Goal: Task Accomplishment & Management: Complete application form

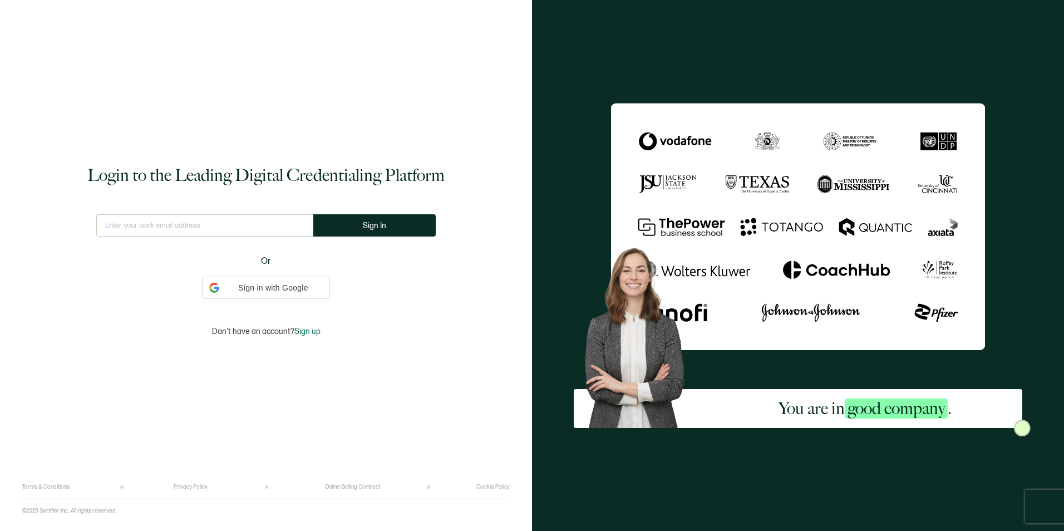
type input "[EMAIL_ADDRESS][PERSON_NAME][DOMAIN_NAME]"
click at [404, 217] on button "Sign In" at bounding box center [374, 225] width 122 height 22
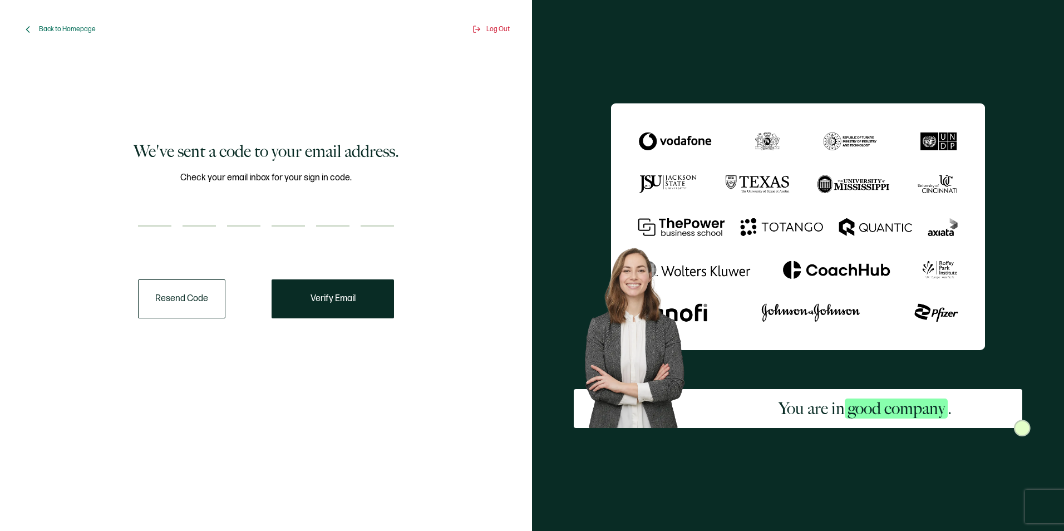
click at [173, 214] on div at bounding box center [266, 215] width 256 height 22
paste input "9"
type input "9"
type input "2"
type input "5"
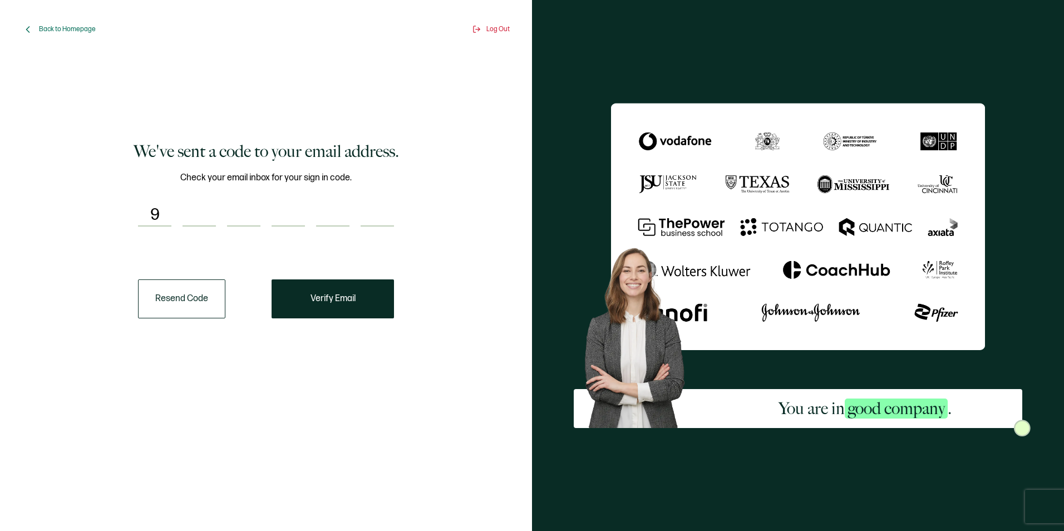
type input "1"
type input "5"
type input "3"
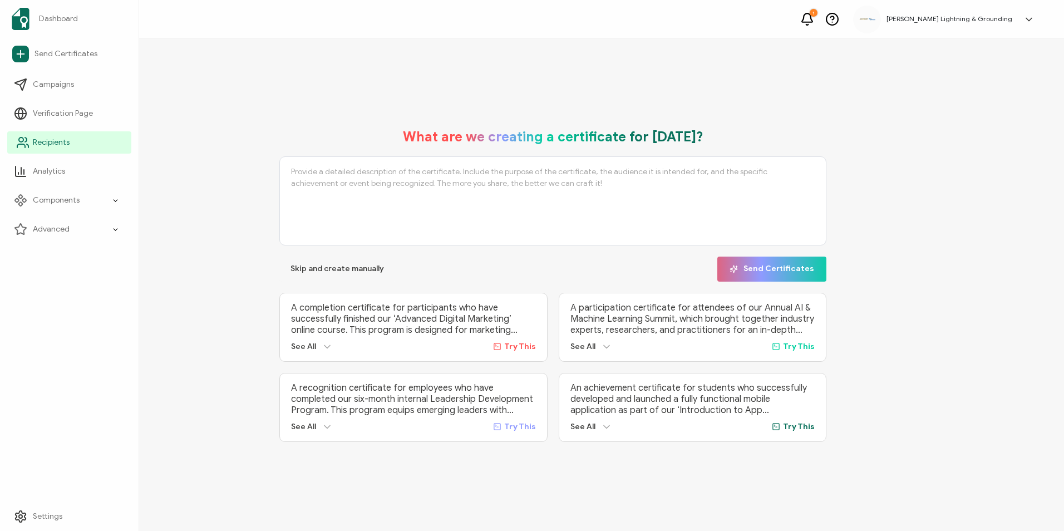
click at [14, 149] on link "Recipients" at bounding box center [69, 142] width 124 height 22
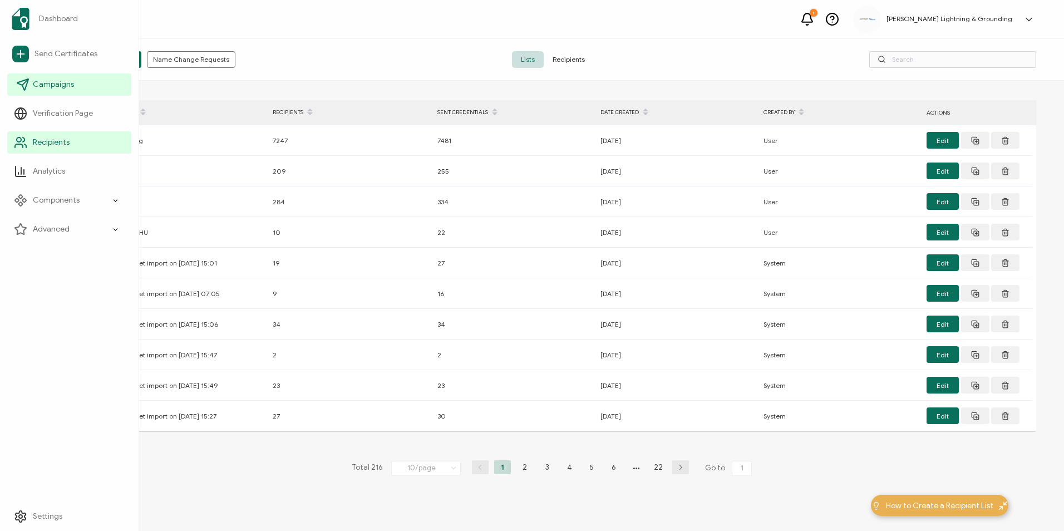
click at [29, 88] on link "Campaigns" at bounding box center [69, 84] width 124 height 22
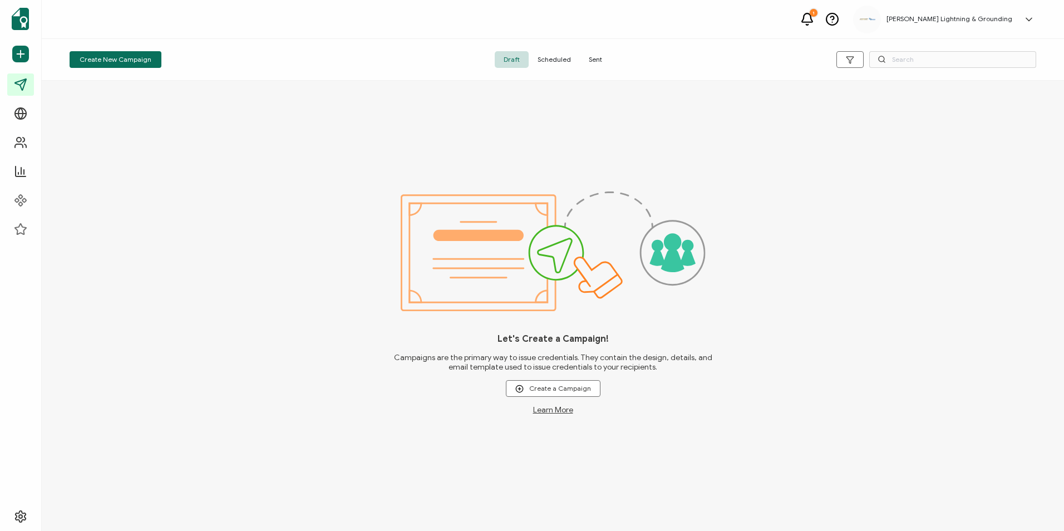
click at [586, 56] on span "Sent" at bounding box center [595, 59] width 31 height 17
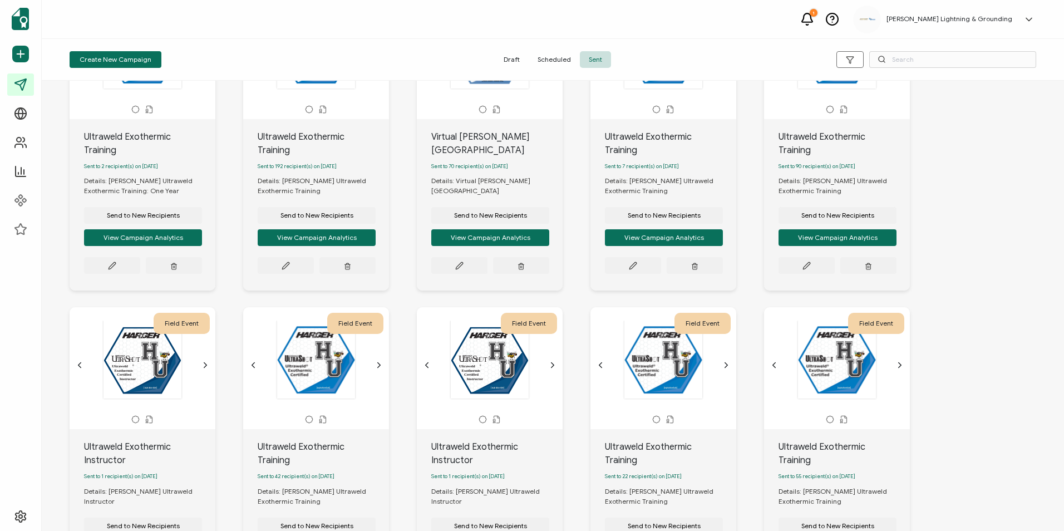
scroll to position [167, 0]
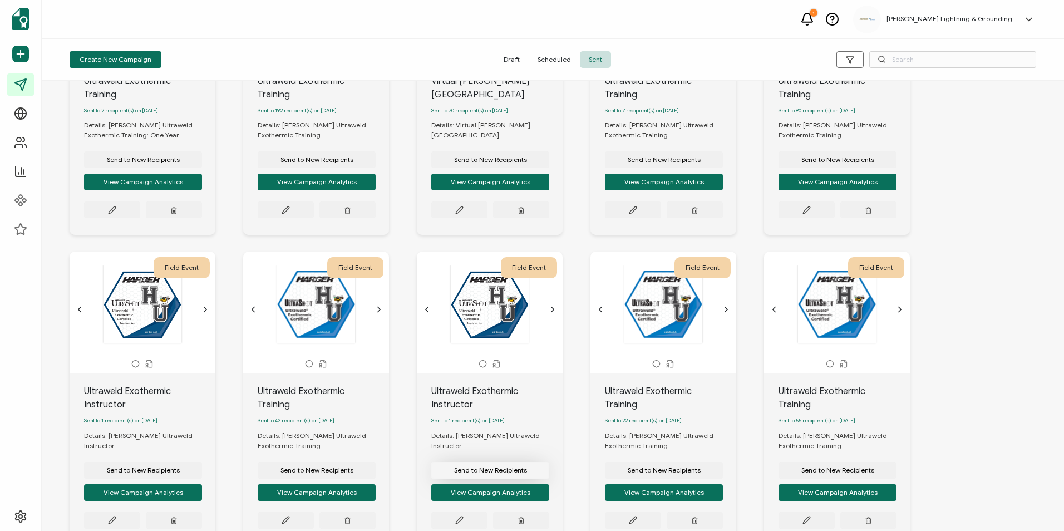
click at [180, 163] on span "Send to New Recipients" at bounding box center [143, 159] width 73 height 7
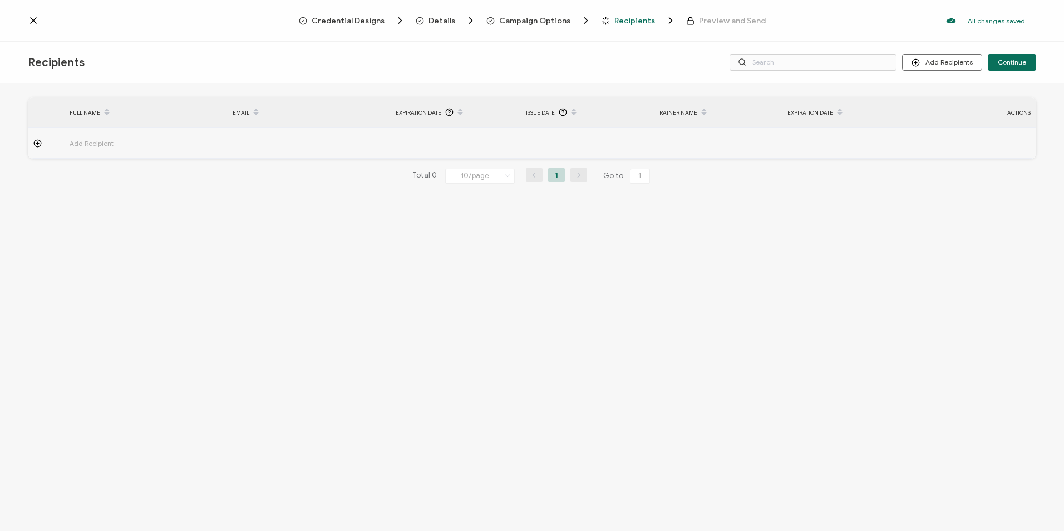
click at [490, 18] on circle "Breadcrumb" at bounding box center [490, 20] width 7 height 7
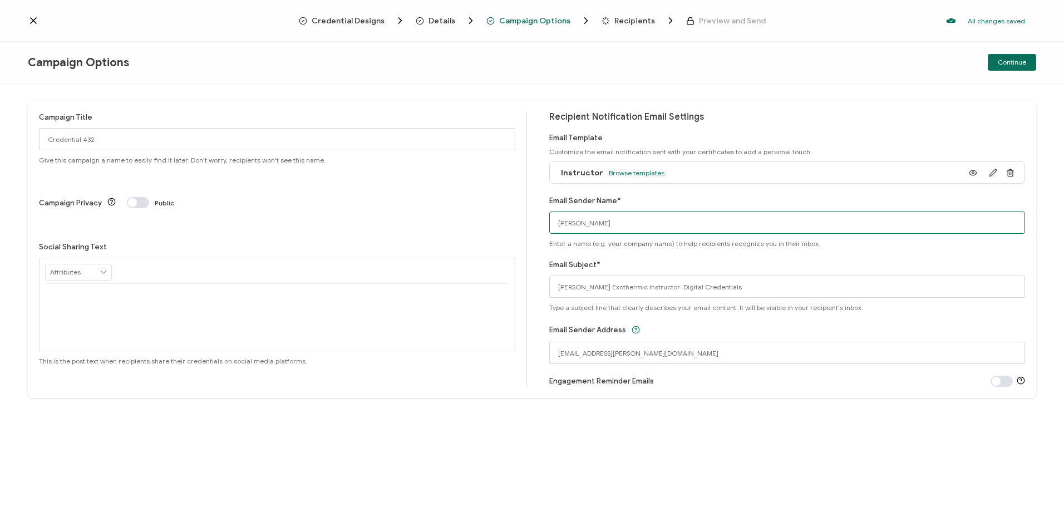
type input "[EMAIL_ADDRESS][PERSON_NAME][DOMAIN_NAME]"
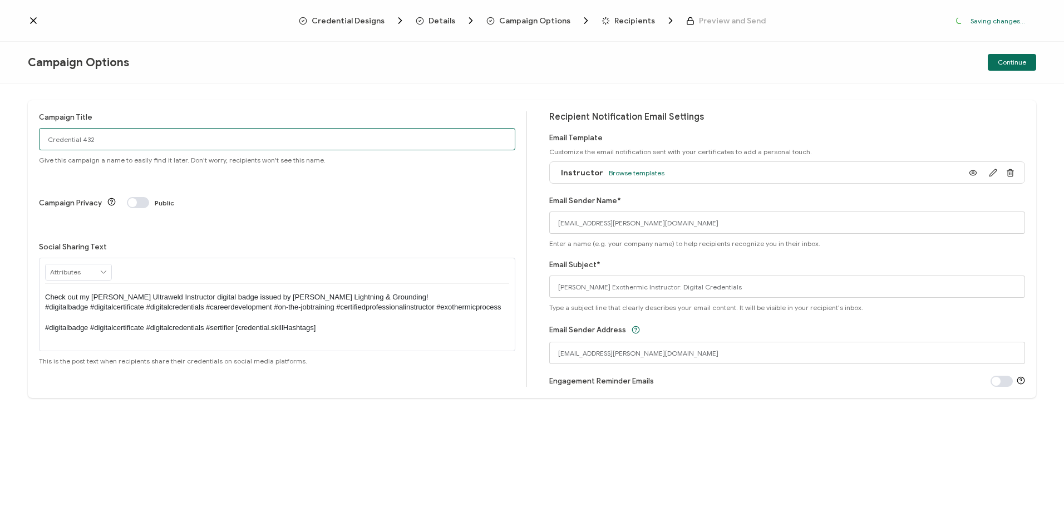
click at [62, 137] on input "Credential 432" at bounding box center [277, 139] width 476 height 22
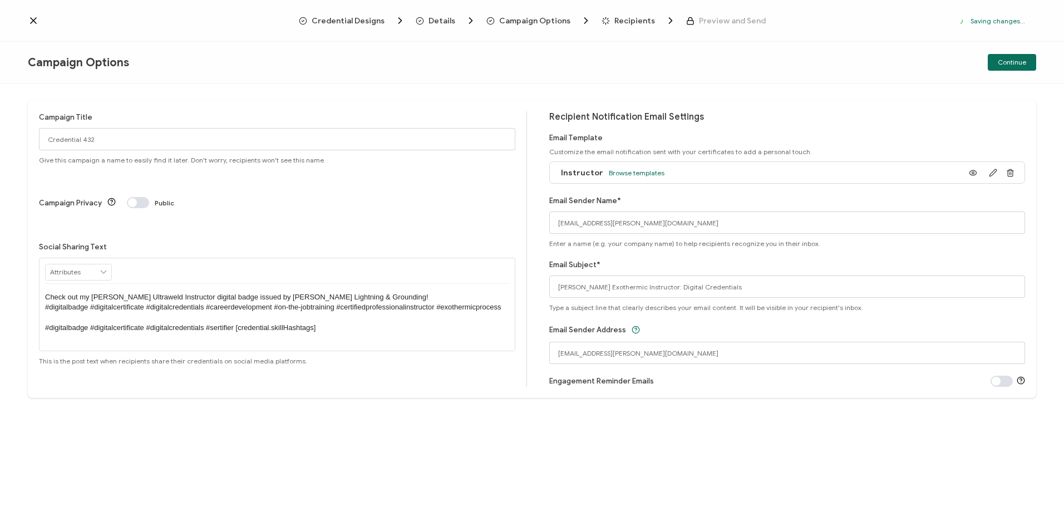
drag, startPoint x: 101, startPoint y: 139, endPoint x: 76, endPoint y: 139, distance: 25.6
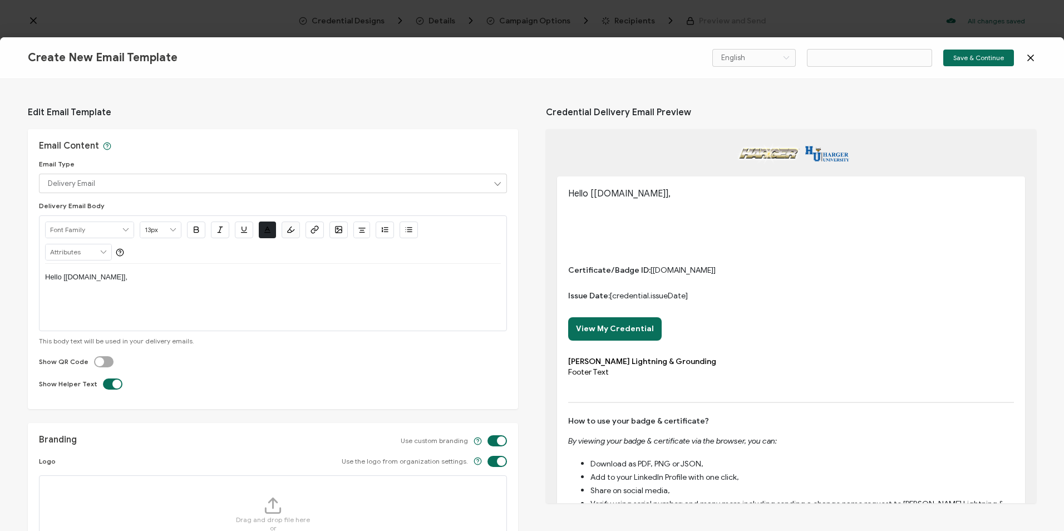
type input "Email Template 25"
click at [1034, 60] on icon at bounding box center [1030, 57] width 11 height 11
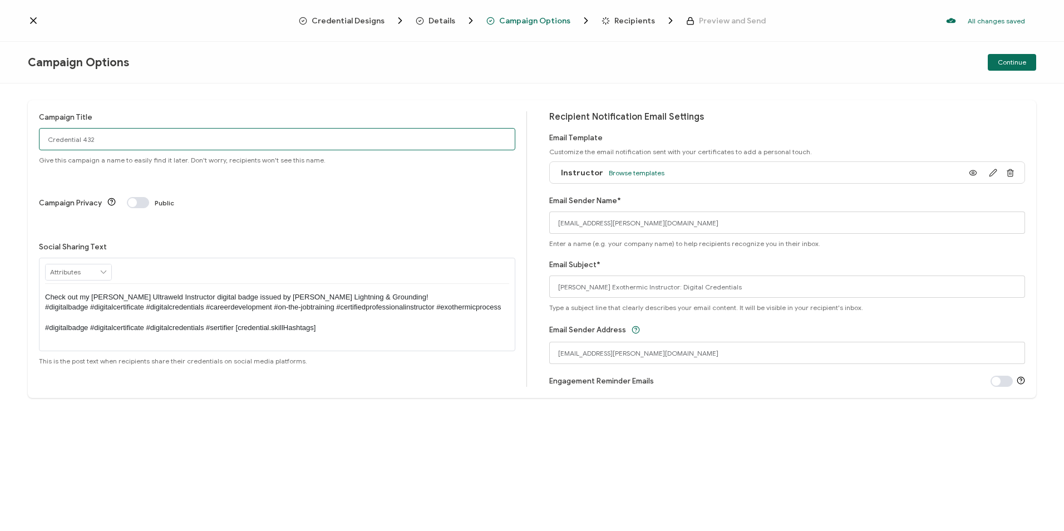
click at [127, 136] on input "Credential 432" at bounding box center [277, 139] width 476 height 22
click at [64, 139] on input "Credential 432" at bounding box center [277, 139] width 476 height 22
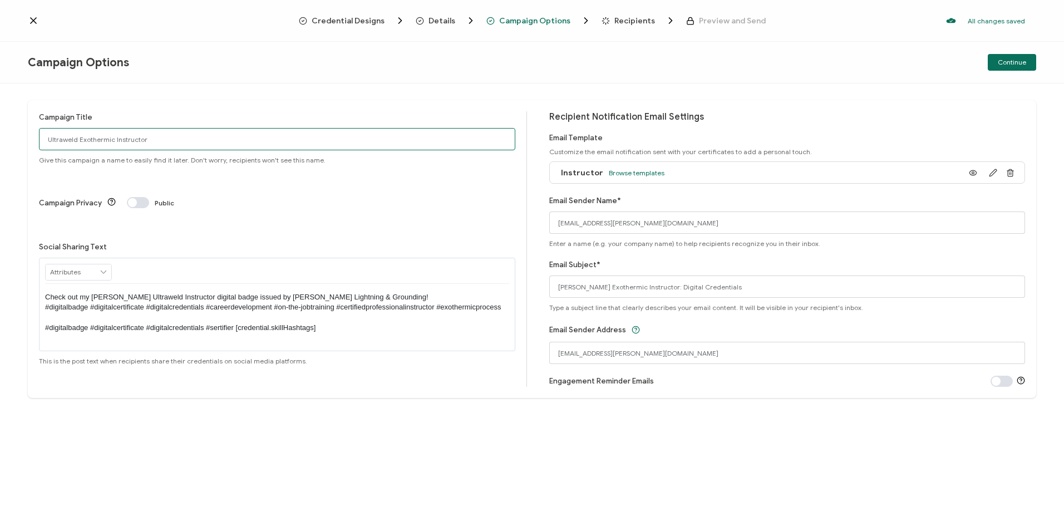
type input "Ultraweld Exothermic Instructor"
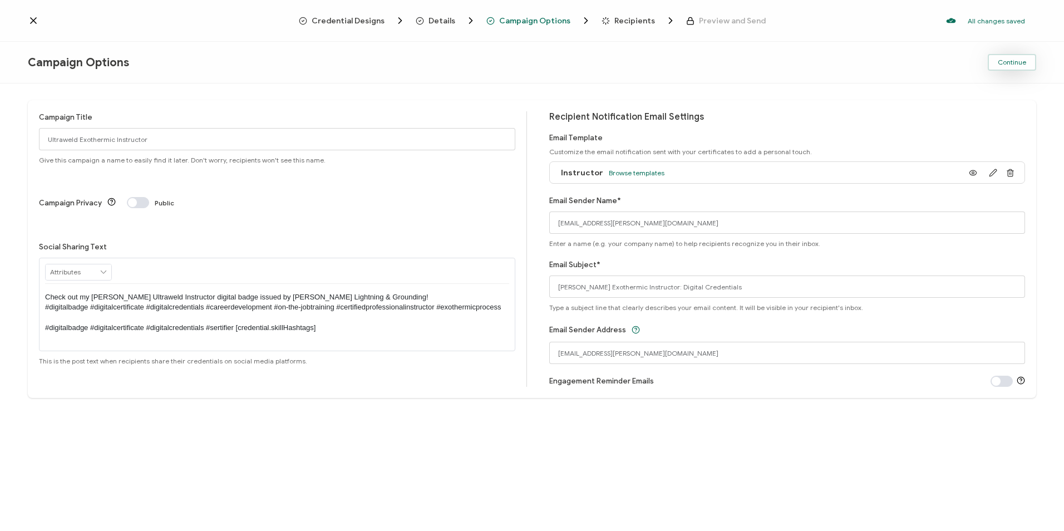
click at [1001, 67] on button "Continue" at bounding box center [1012, 62] width 48 height 17
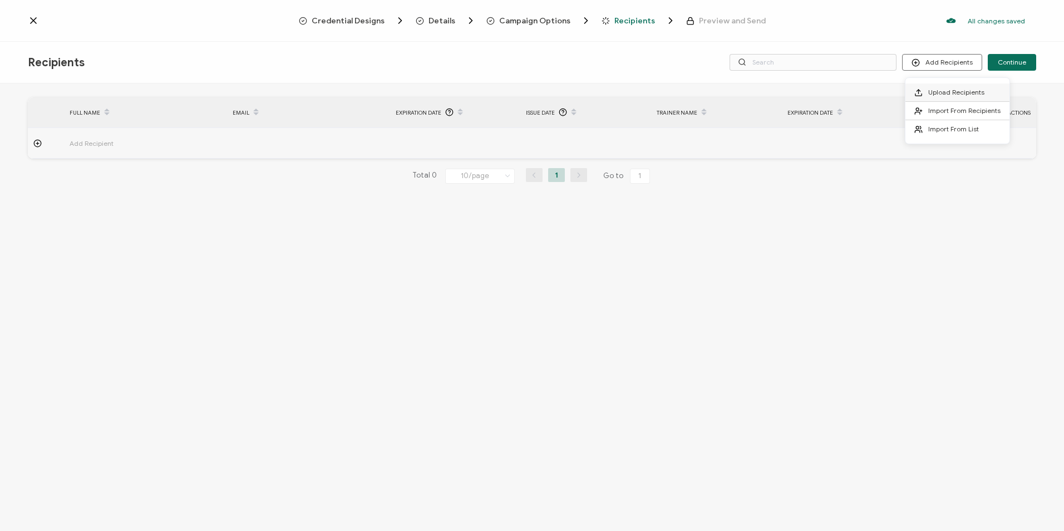
click at [944, 87] on li "Upload Recipients" at bounding box center [958, 92] width 104 height 18
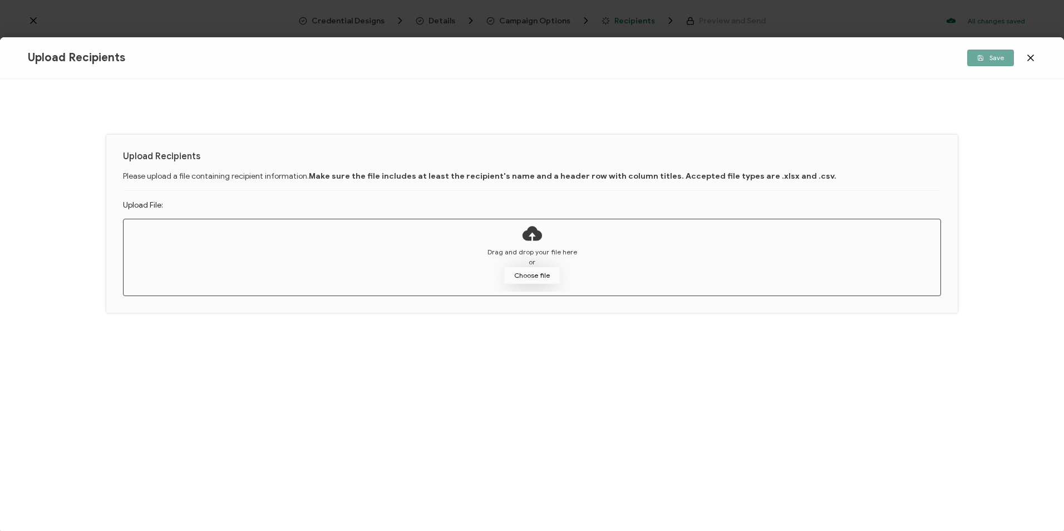
click at [536, 278] on button "Choose file" at bounding box center [532, 275] width 56 height 17
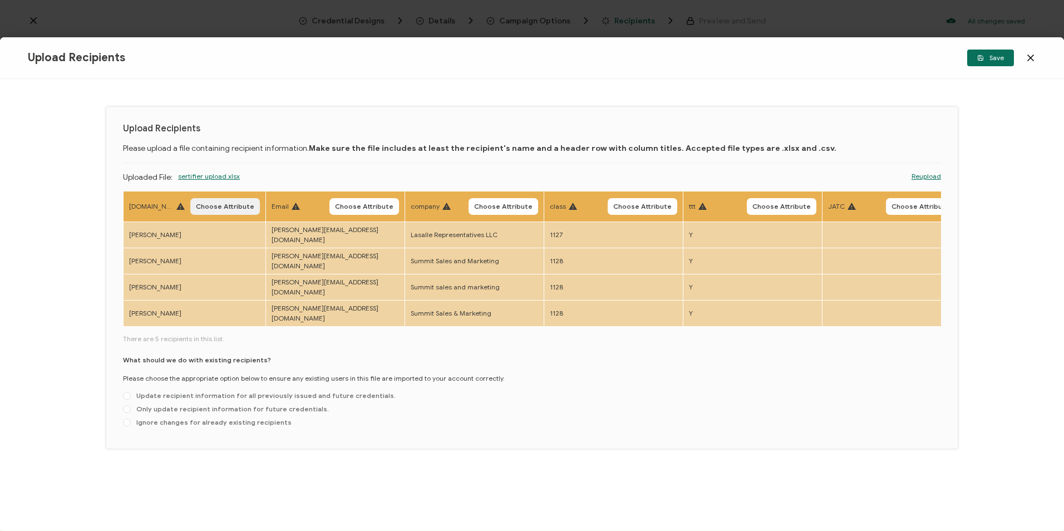
click at [200, 211] on button "Choose Attribute" at bounding box center [225, 206] width 70 height 17
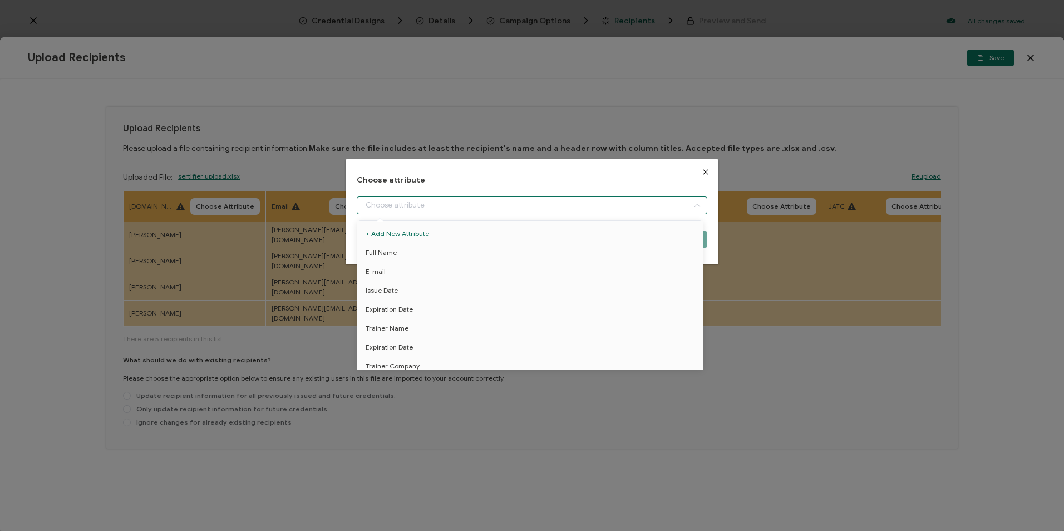
click at [411, 210] on input "dialog" at bounding box center [532, 205] width 350 height 18
click at [408, 250] on li "Full Name" at bounding box center [532, 252] width 355 height 19
type input "Full Name"
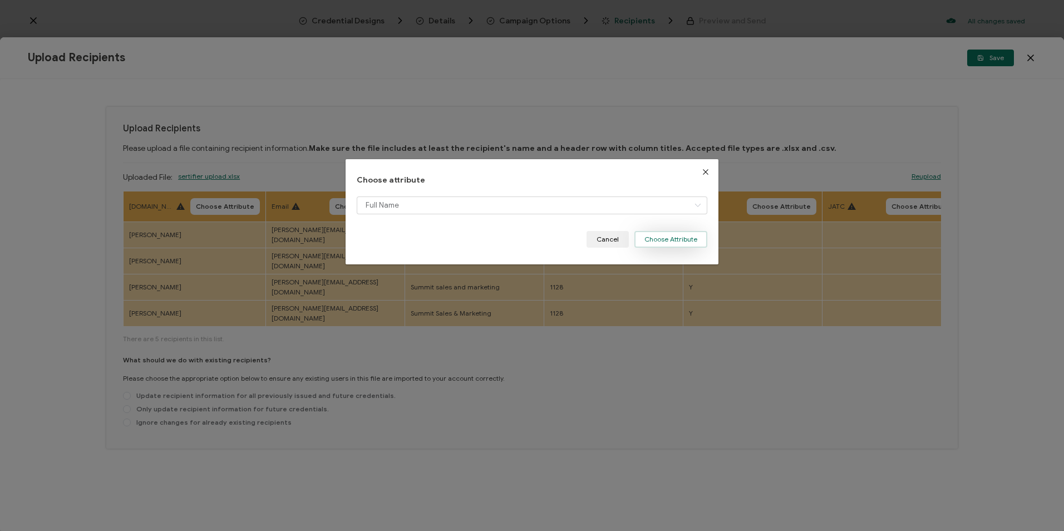
click at [664, 238] on button "Choose Attribute" at bounding box center [670, 239] width 73 height 17
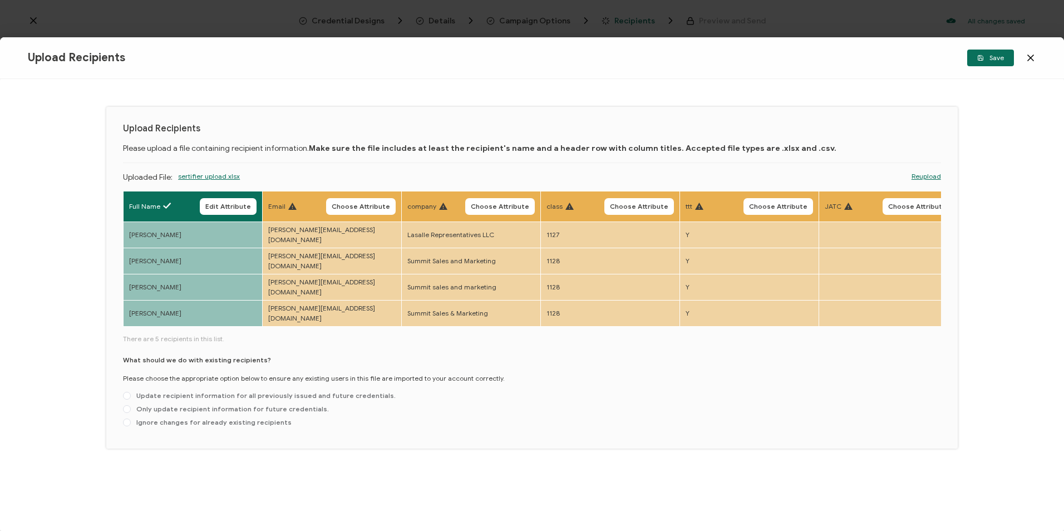
click at [356, 209] on span "Choose Attribute" at bounding box center [361, 206] width 58 height 7
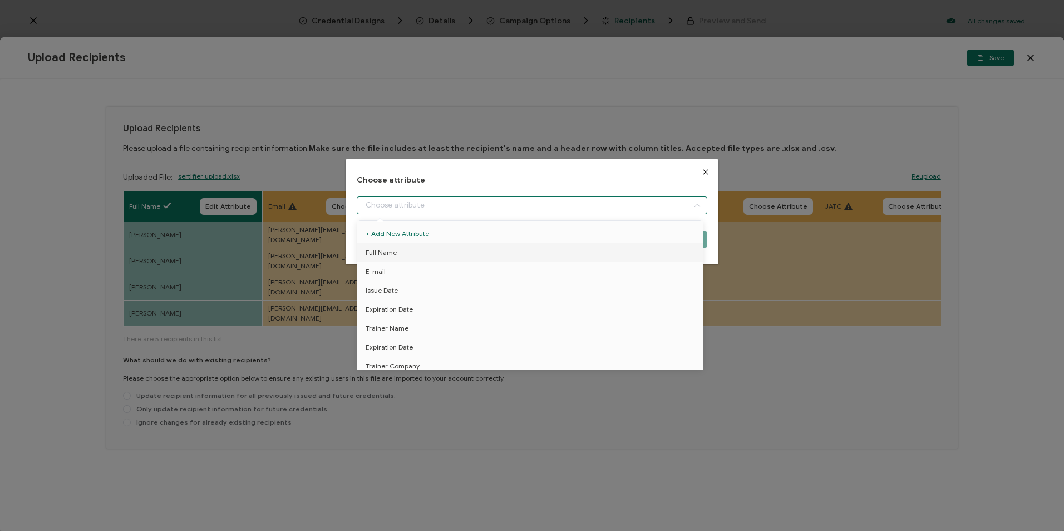
click at [378, 207] on input "dialog" at bounding box center [532, 205] width 350 height 18
click at [394, 274] on li "E-mail" at bounding box center [532, 271] width 355 height 19
type input "E-mail"
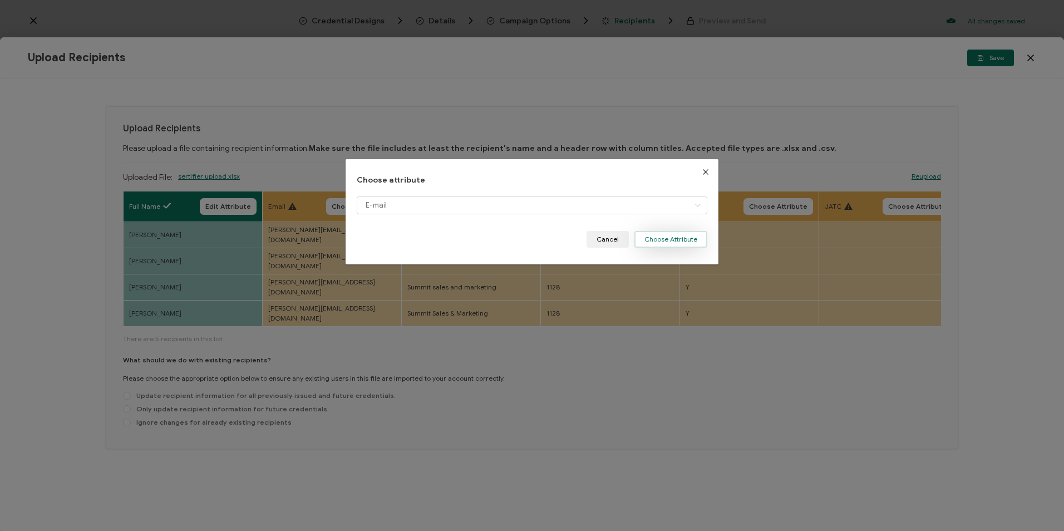
click at [651, 241] on button "Choose Attribute" at bounding box center [670, 239] width 73 height 17
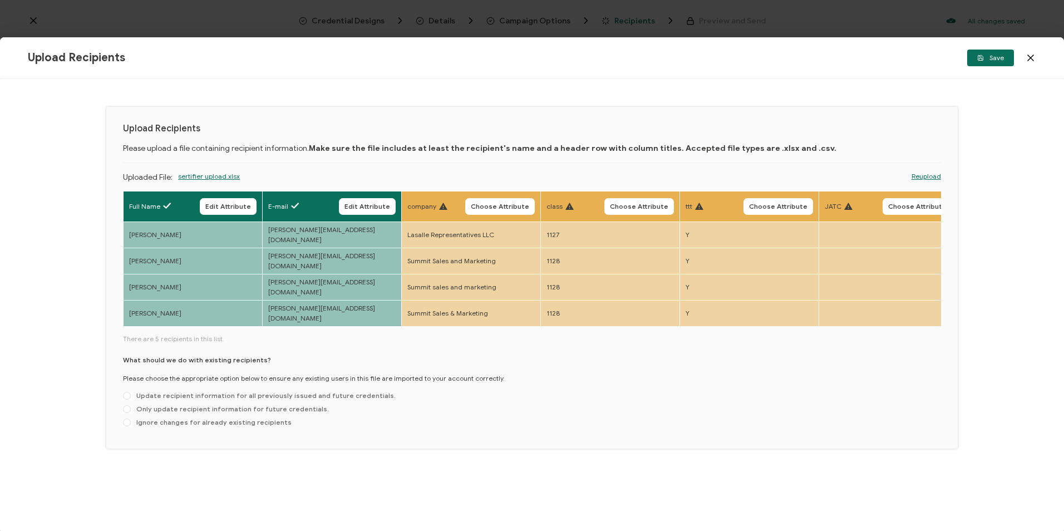
scroll to position [0, 574]
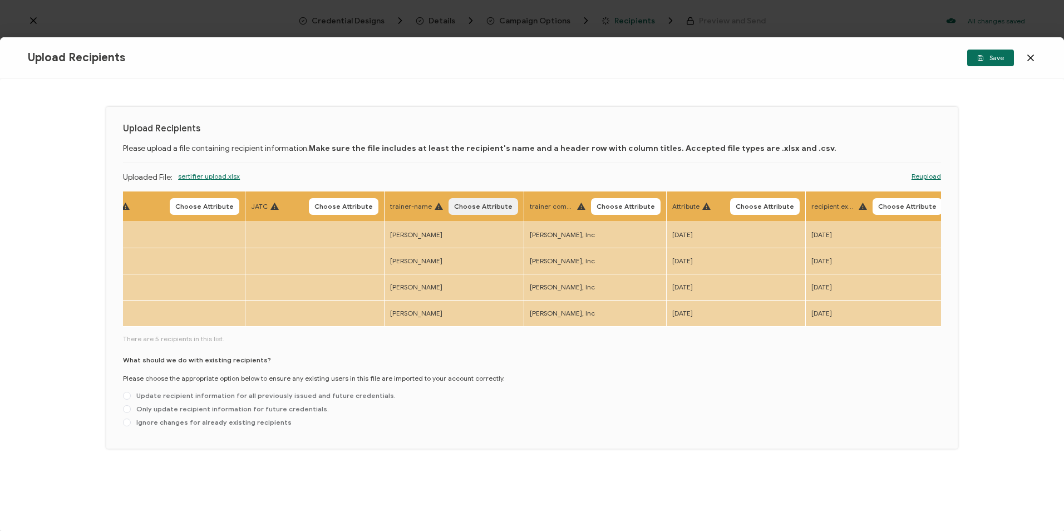
click at [454, 207] on button "Choose Attribute" at bounding box center [484, 206] width 70 height 17
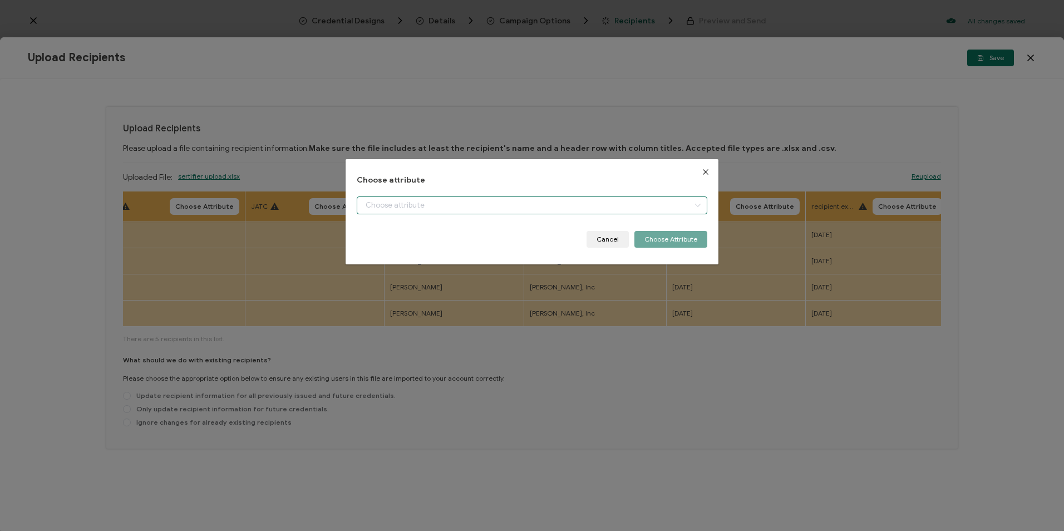
click at [454, 207] on input "dialog" at bounding box center [532, 205] width 350 height 18
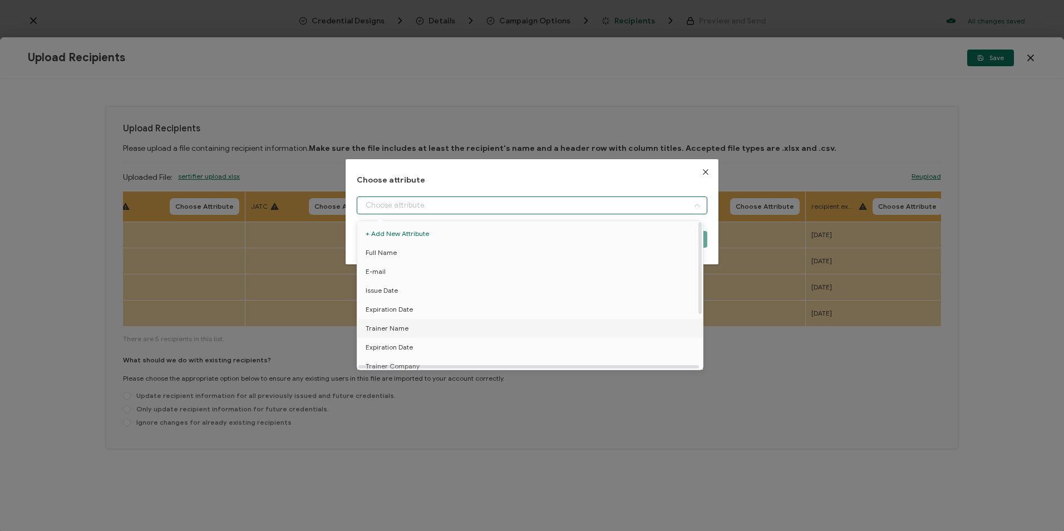
click at [417, 323] on li "Trainer Name" at bounding box center [532, 328] width 355 height 19
type input "Trainer Name"
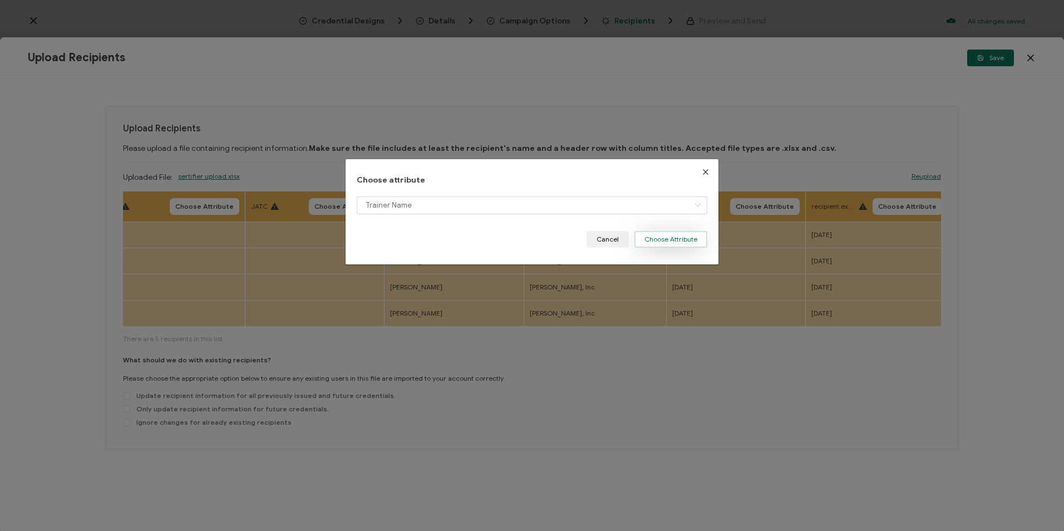
click at [668, 243] on button "Choose Attribute" at bounding box center [670, 239] width 73 height 17
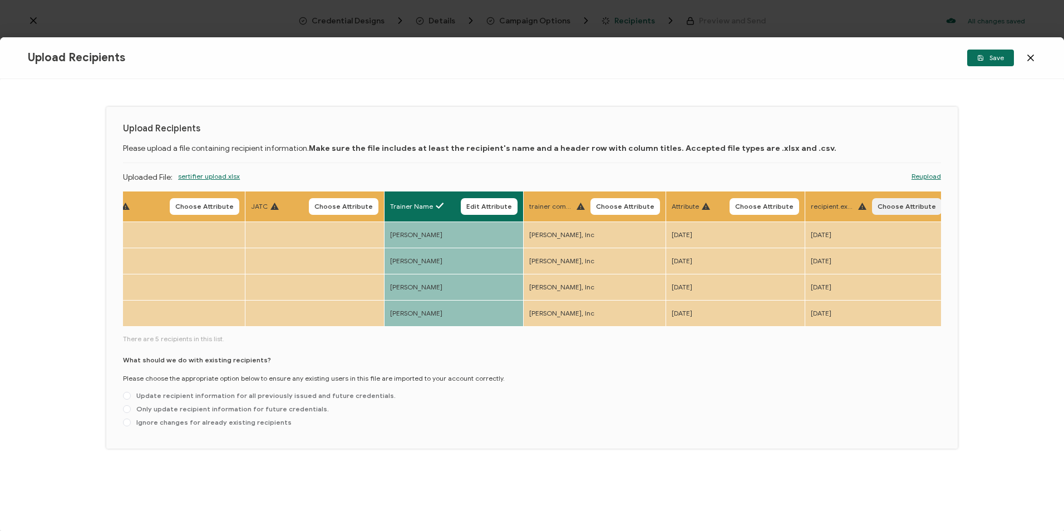
click at [915, 211] on button "Choose Attribute" at bounding box center [907, 206] width 70 height 17
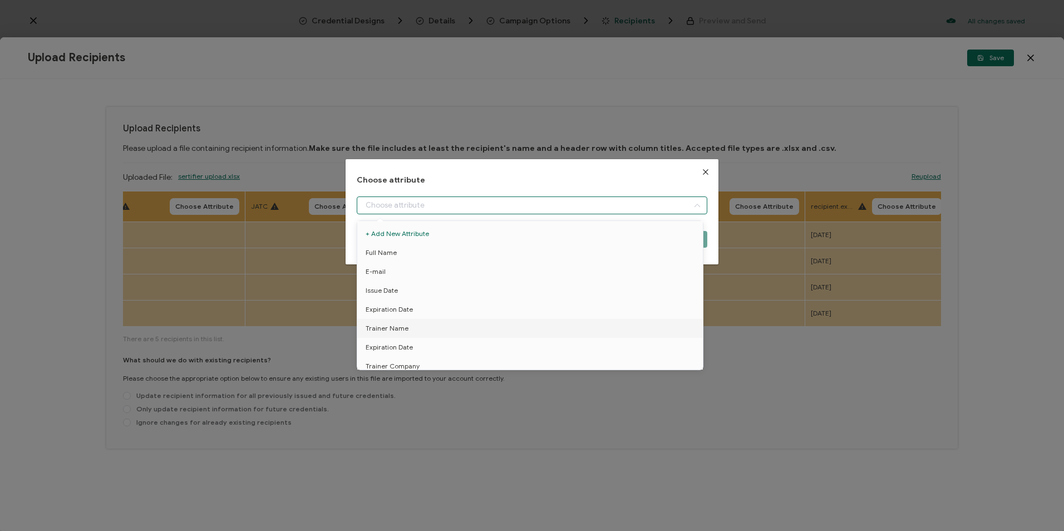
click at [467, 206] on input "dialog" at bounding box center [532, 205] width 350 height 18
click at [404, 341] on span "Expiration Date" at bounding box center [389, 347] width 47 height 19
type input "Expiration Date"
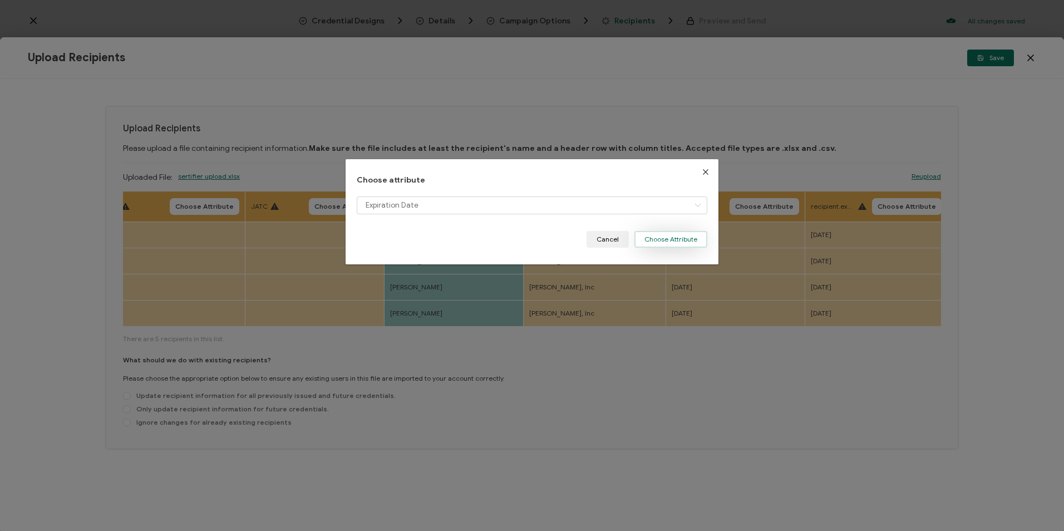
click at [672, 242] on button "Choose Attribute" at bounding box center [670, 239] width 73 height 17
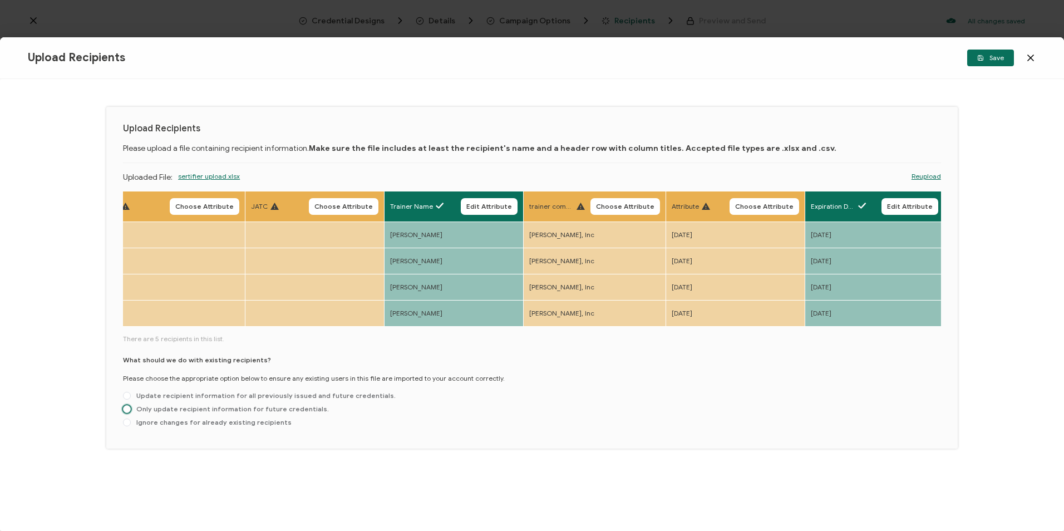
drag, startPoint x: 235, startPoint y: 383, endPoint x: 494, endPoint y: 340, distance: 263.0
click at [235, 405] on span "Only update recipient information for future credentials." at bounding box center [230, 409] width 198 height 8
click at [131, 405] on input "Only update recipient information for future credentials." at bounding box center [127, 409] width 8 height 9
radio input "true"
click at [985, 60] on span "Save" at bounding box center [990, 58] width 27 height 7
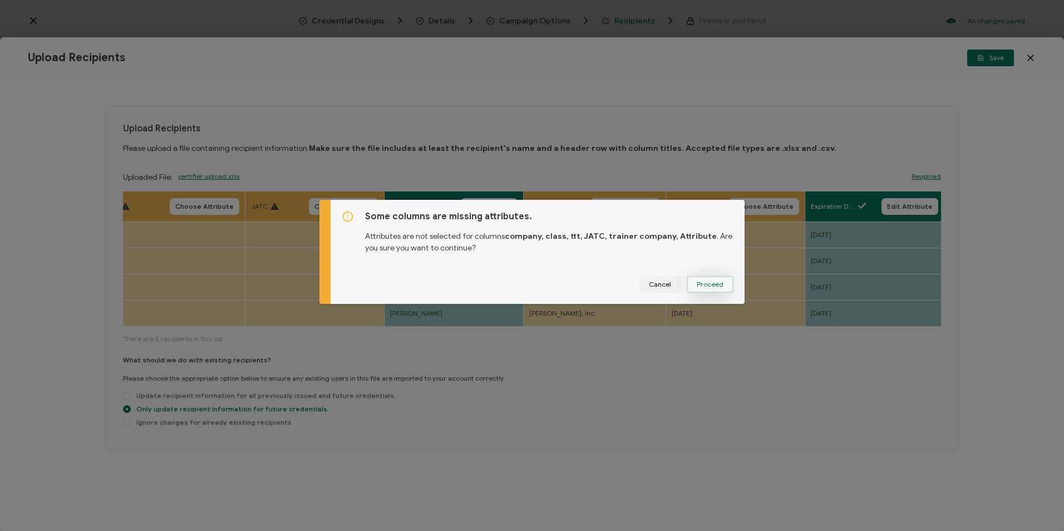
click at [706, 287] on span "Proceed" at bounding box center [710, 284] width 27 height 7
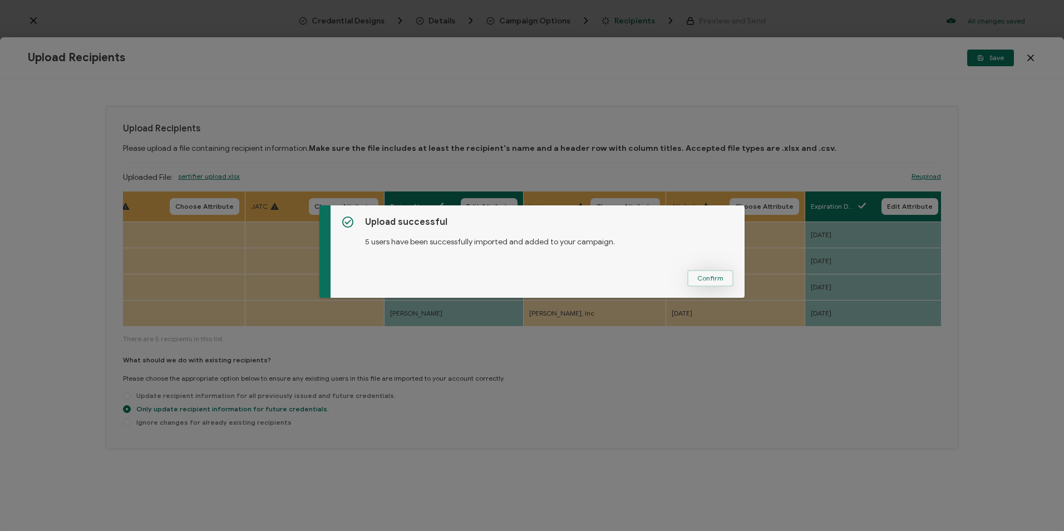
click at [698, 284] on button "Confirm" at bounding box center [710, 278] width 46 height 17
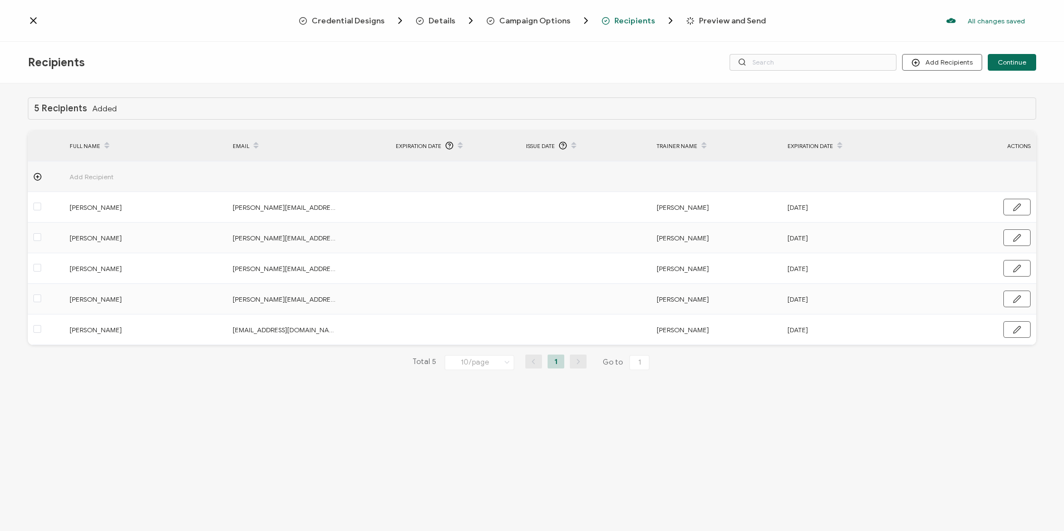
click at [710, 21] on span "Preview and Send" at bounding box center [732, 21] width 67 height 8
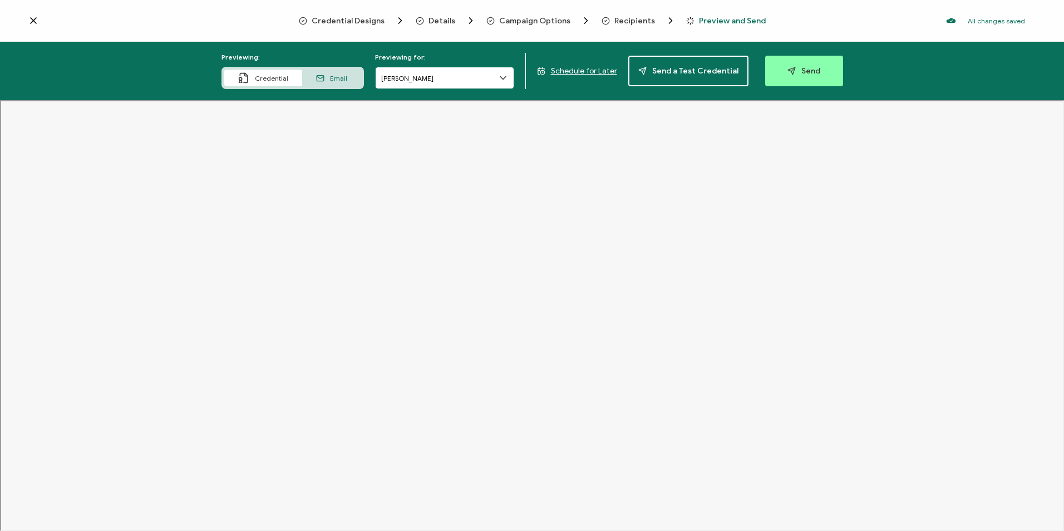
click at [471, 84] on input "[PERSON_NAME]" at bounding box center [444, 78] width 139 height 22
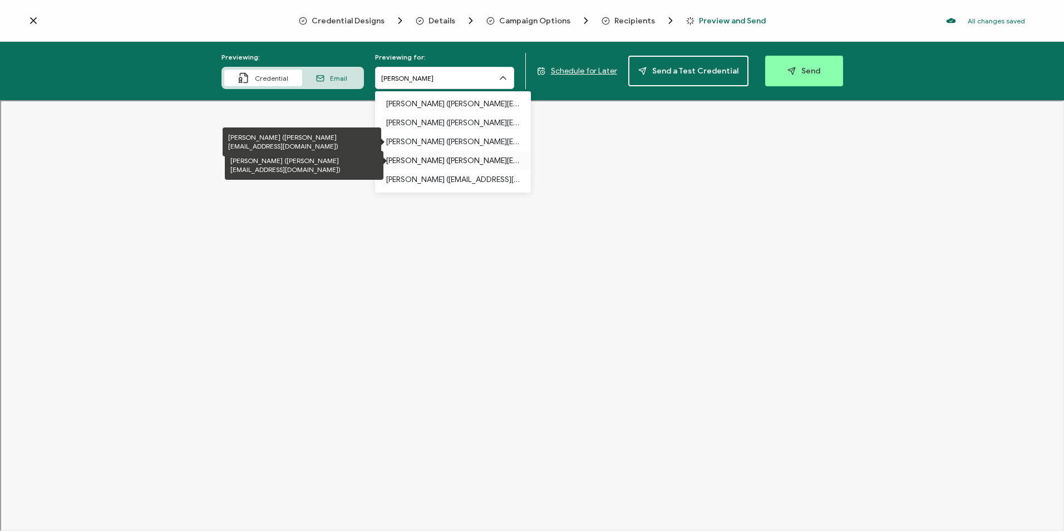
click at [478, 156] on p "[PERSON_NAME] ([PERSON_NAME][EMAIL_ADDRESS][DOMAIN_NAME])" at bounding box center [453, 160] width 134 height 19
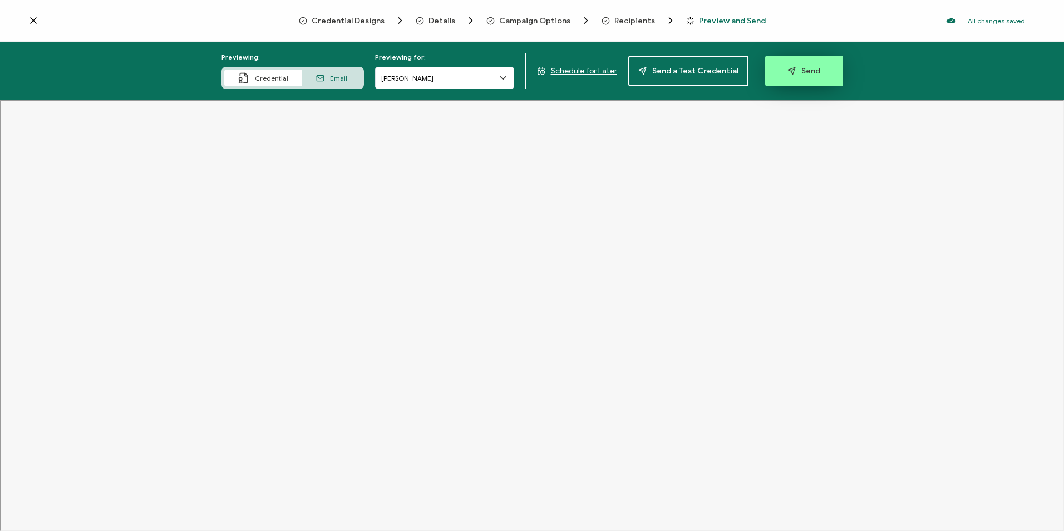
click at [813, 67] on span "Send" at bounding box center [804, 71] width 33 height 8
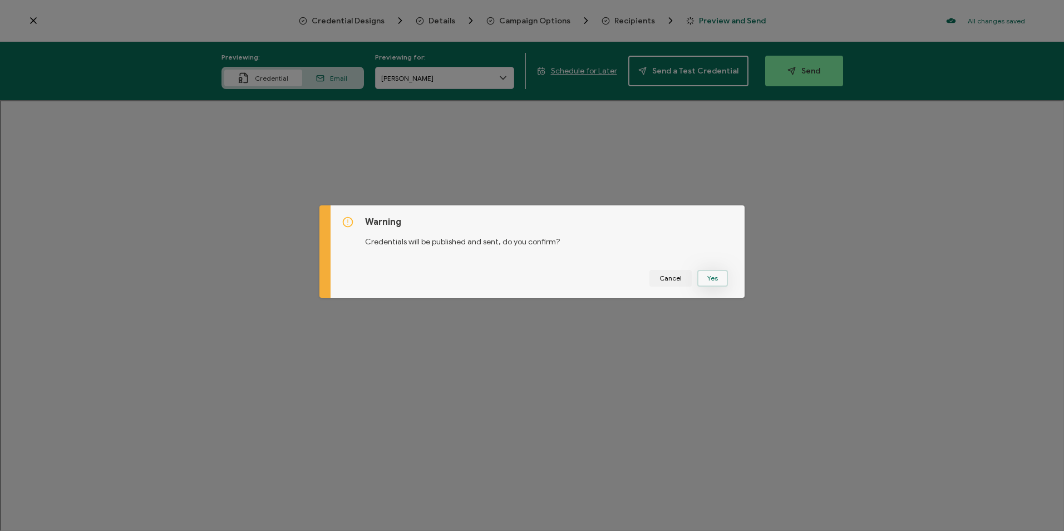
click at [705, 283] on button "Yes" at bounding box center [712, 278] width 31 height 17
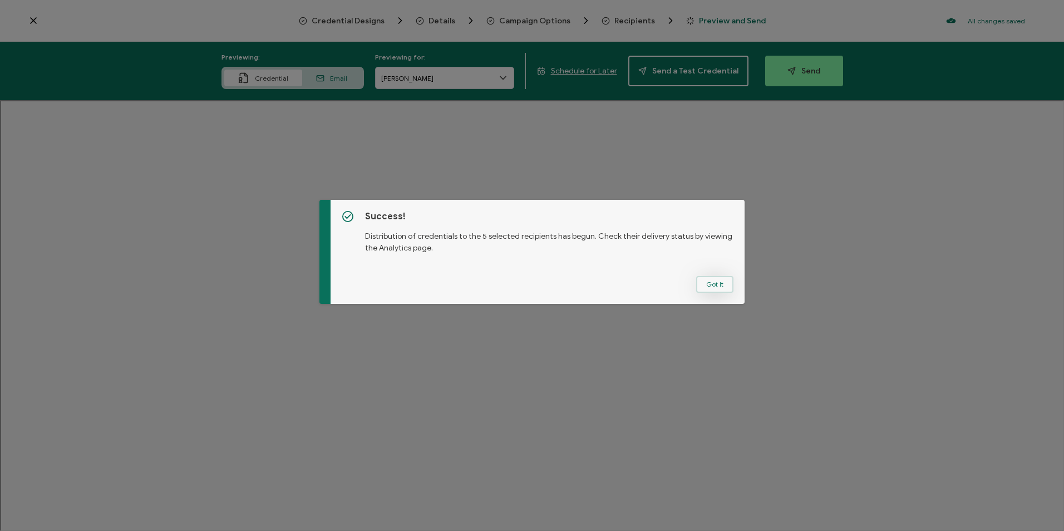
click at [721, 282] on button "Got It" at bounding box center [714, 284] width 37 height 17
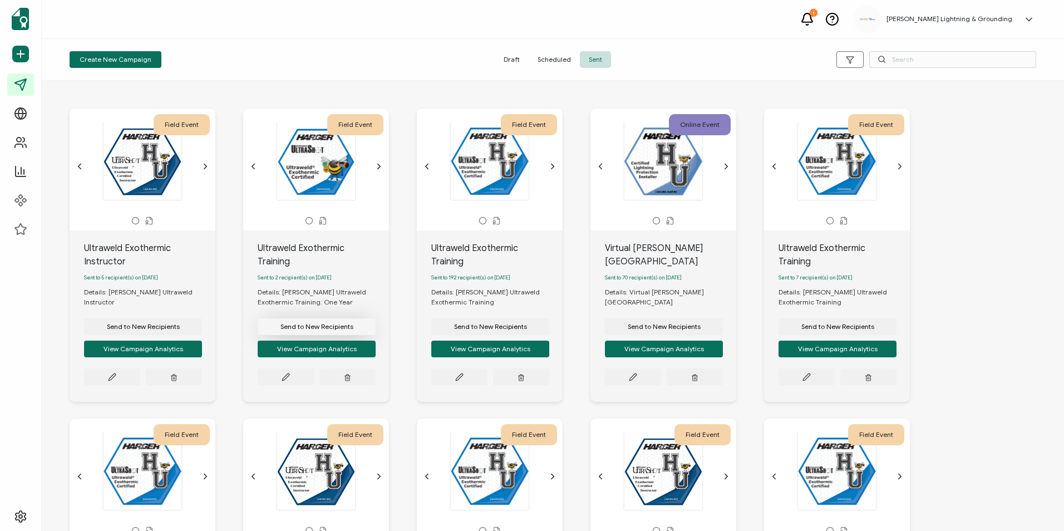
click at [180, 323] on span "Send to New Recipients" at bounding box center [143, 326] width 73 height 7
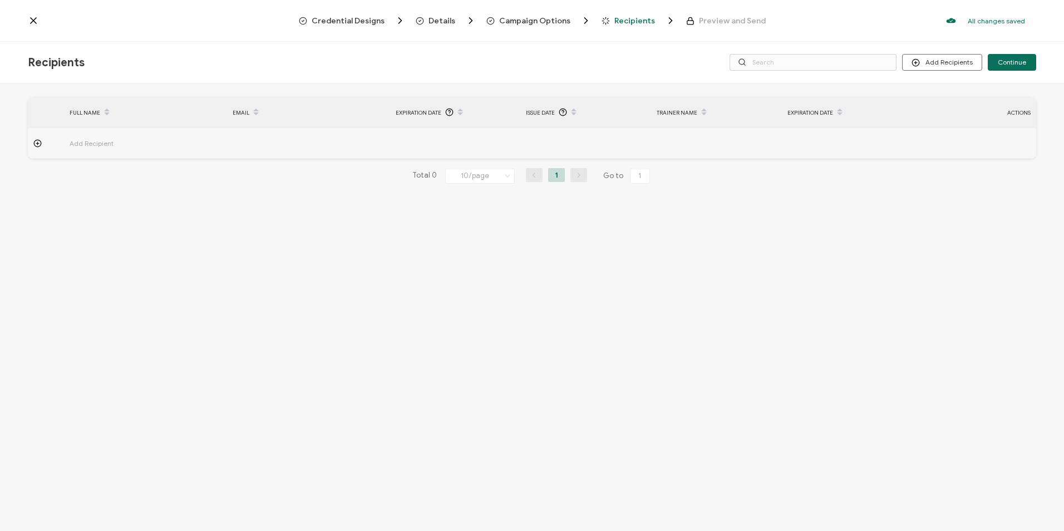
click at [514, 22] on span "Campaign Options" at bounding box center [534, 21] width 71 height 8
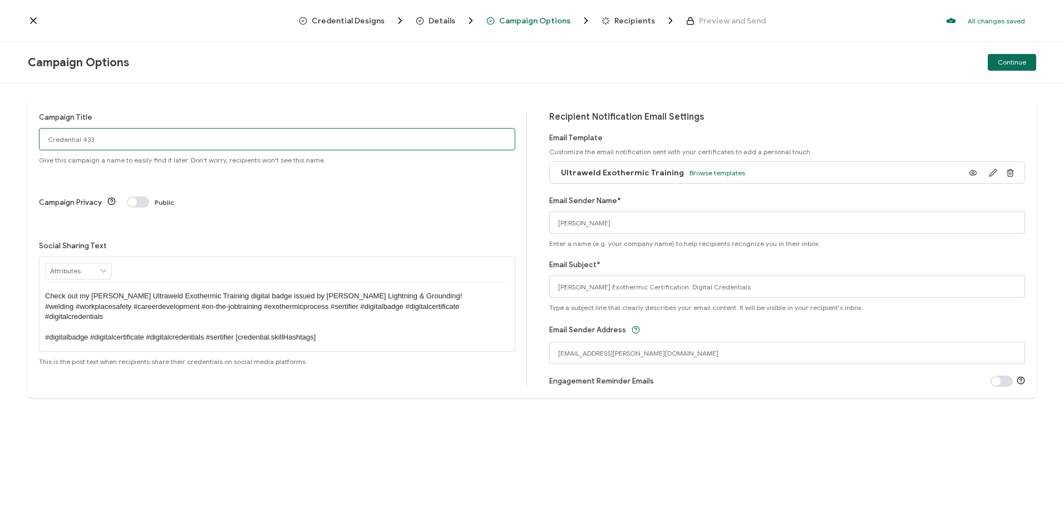
click at [105, 145] on input "Credential 433" at bounding box center [277, 139] width 476 height 22
drag, startPoint x: 116, startPoint y: 144, endPoint x: 24, endPoint y: 142, distance: 92.4
click at [24, 142] on div "Campaign Title Credential 433 Give this campaign a name to easily find it later…" at bounding box center [532, 306] width 1064 height 447
type input "Ultraweld Exothermic Training"
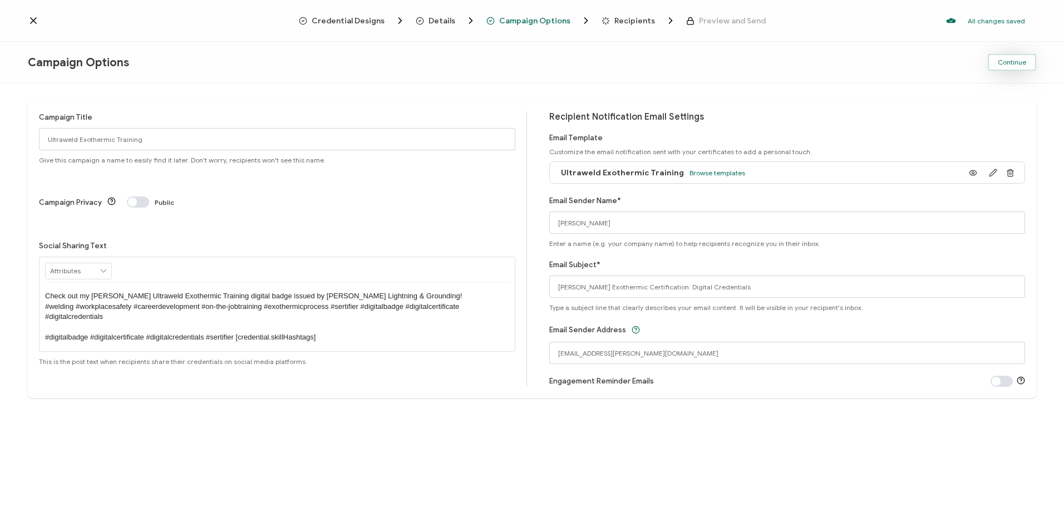
click at [1034, 63] on button "Continue" at bounding box center [1012, 62] width 48 height 17
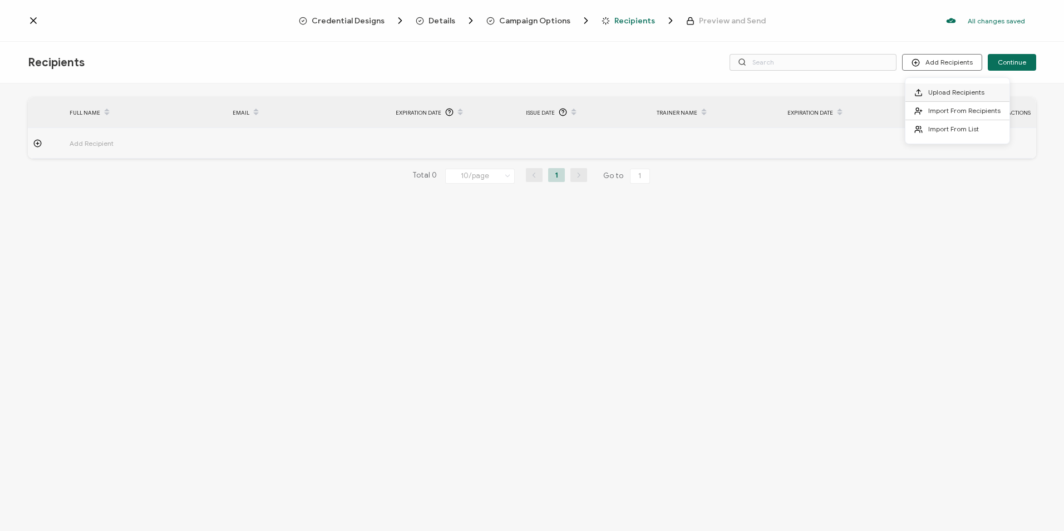
click at [946, 100] on li "Upload Recipients" at bounding box center [958, 92] width 104 height 18
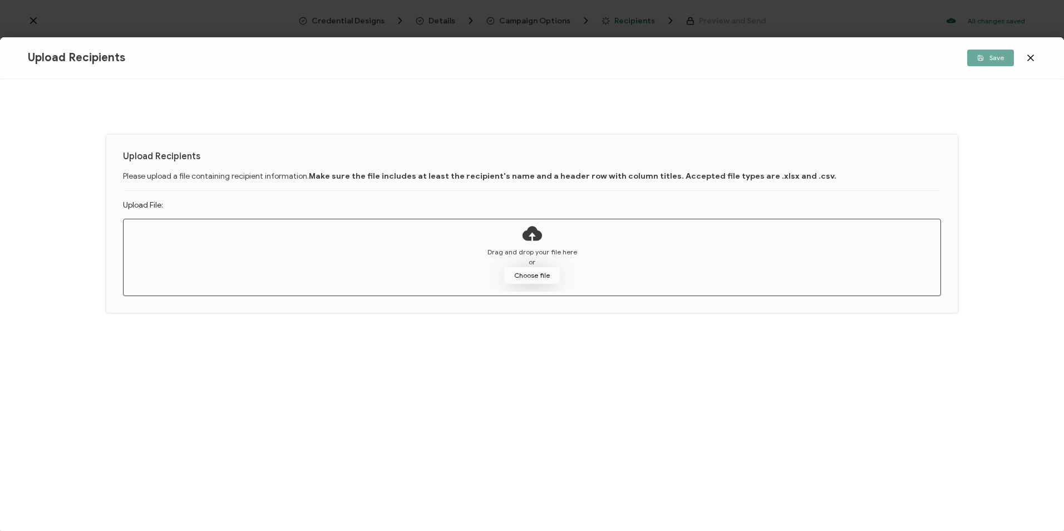
click at [544, 268] on button "Choose file" at bounding box center [532, 275] width 56 height 17
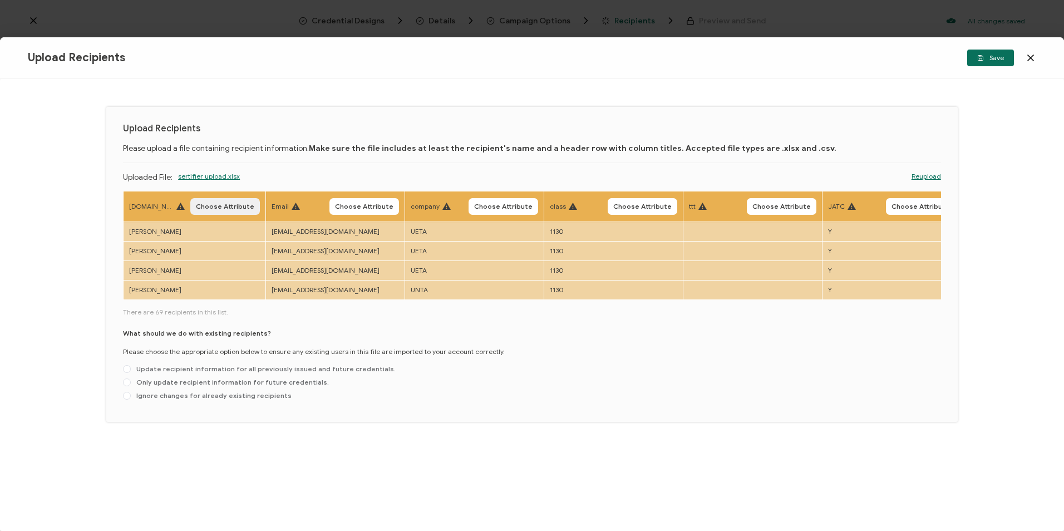
click at [219, 213] on button "Choose Attribute" at bounding box center [225, 206] width 70 height 17
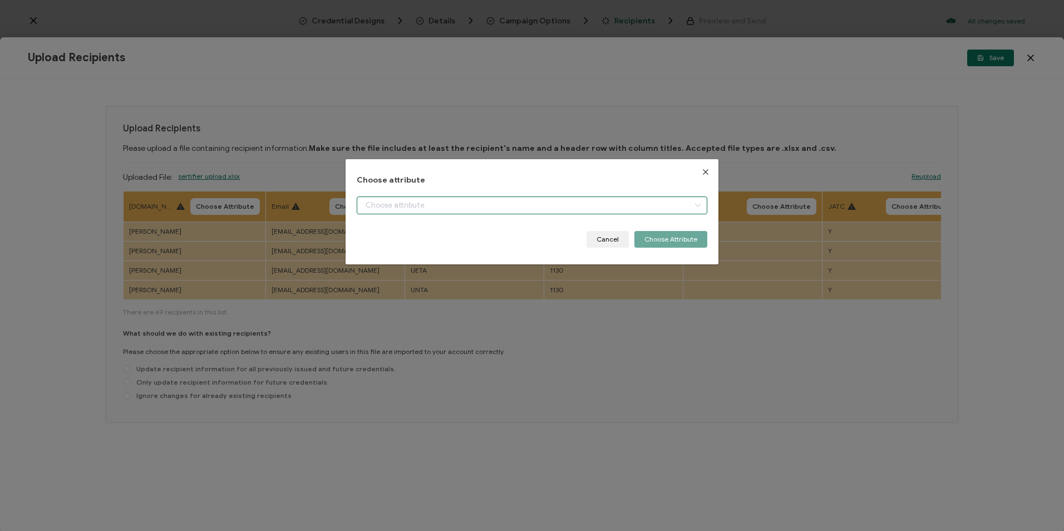
click at [430, 213] on input "dialog" at bounding box center [532, 205] width 350 height 18
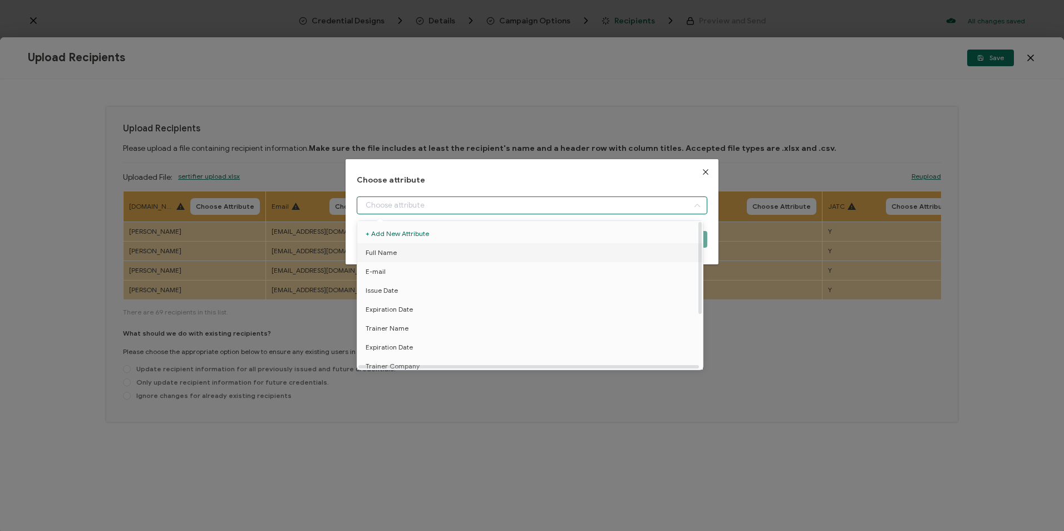
click at [414, 254] on li "Full Name" at bounding box center [532, 252] width 355 height 19
type input "Full Name"
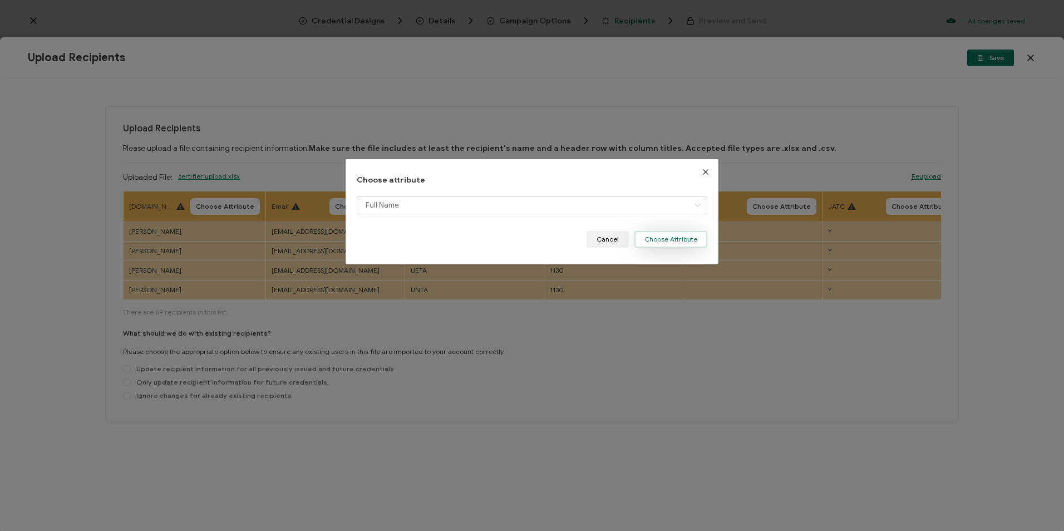
click at [688, 233] on button "Choose Attribute" at bounding box center [670, 239] width 73 height 17
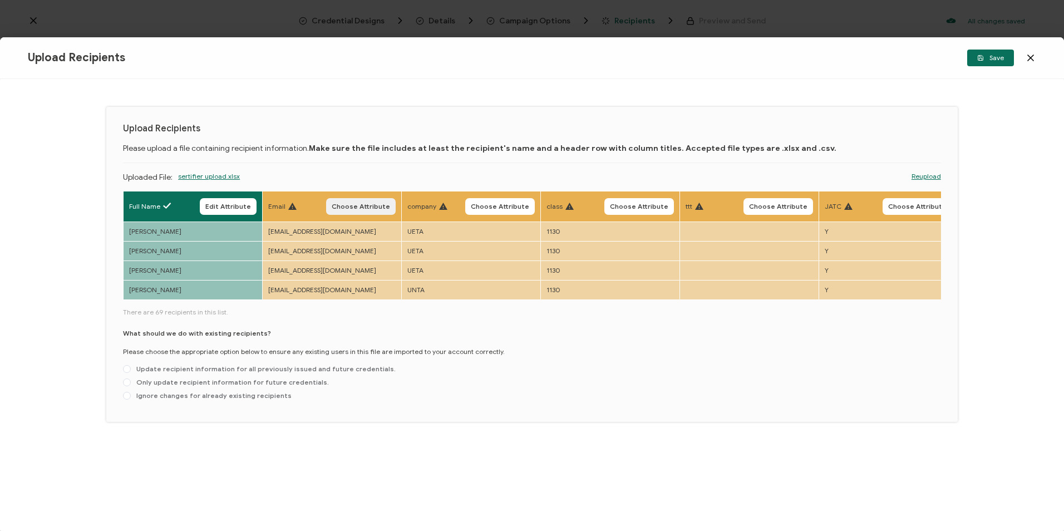
click at [396, 209] on button "Choose Attribute" at bounding box center [361, 206] width 70 height 17
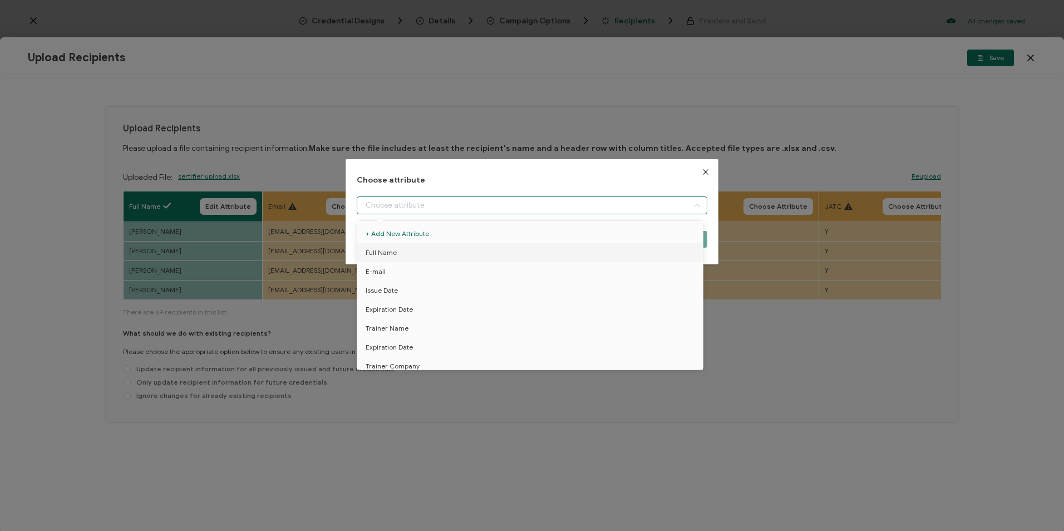
click at [422, 207] on input "dialog" at bounding box center [532, 205] width 350 height 18
click at [391, 271] on li "E-mail" at bounding box center [532, 271] width 355 height 19
type input "E-mail"
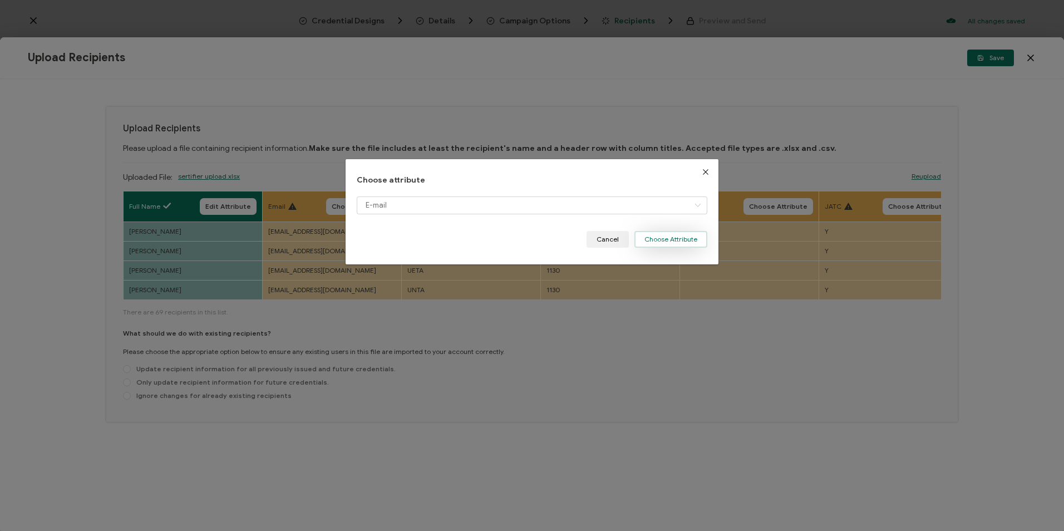
click at [662, 238] on button "Choose Attribute" at bounding box center [670, 239] width 73 height 17
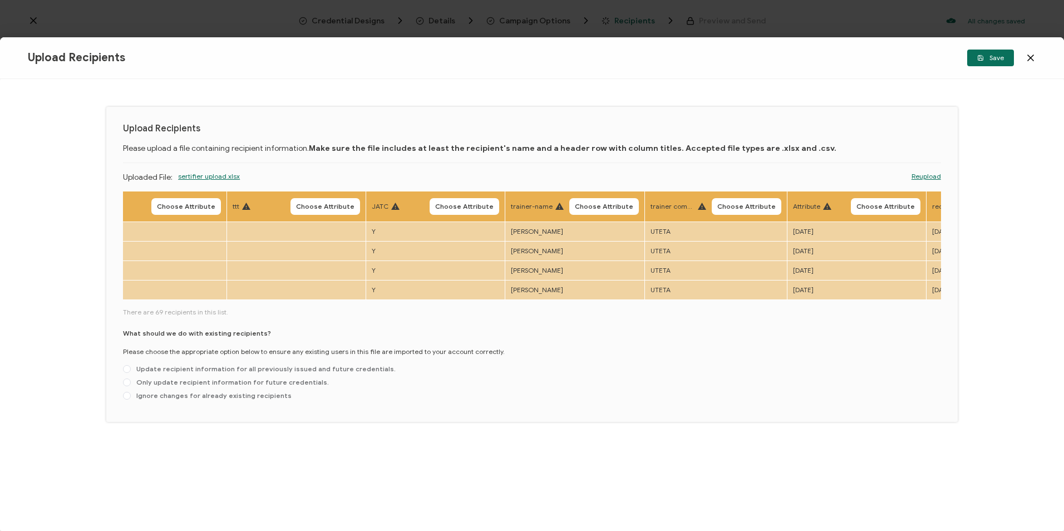
scroll to position [0, 574]
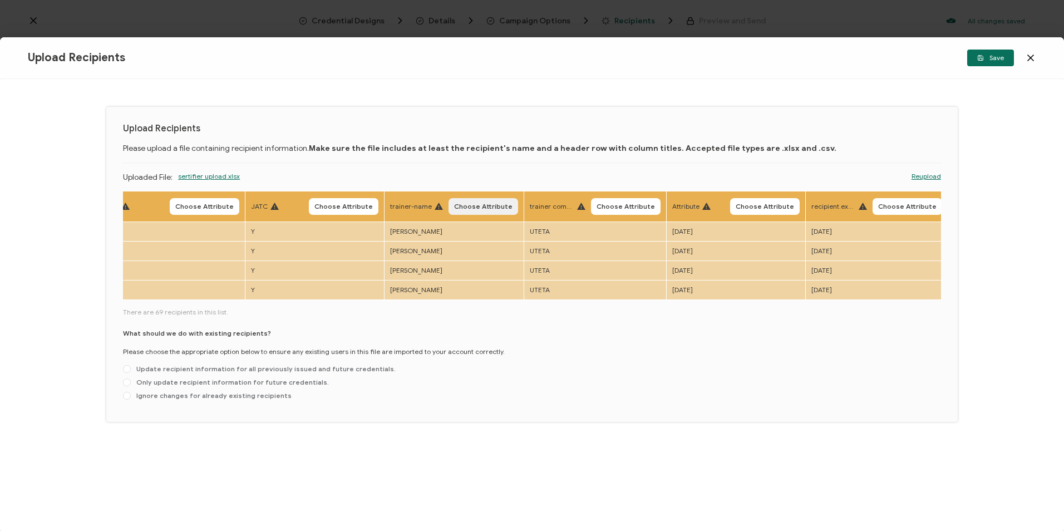
click at [469, 207] on span "Choose Attribute" at bounding box center [483, 206] width 58 height 7
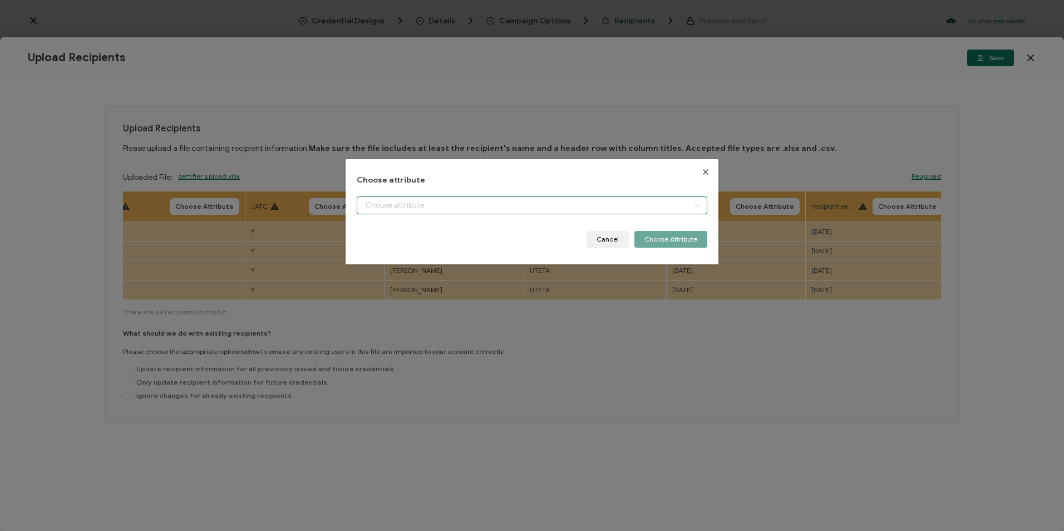
click at [469, 204] on input "dialog" at bounding box center [532, 205] width 350 height 18
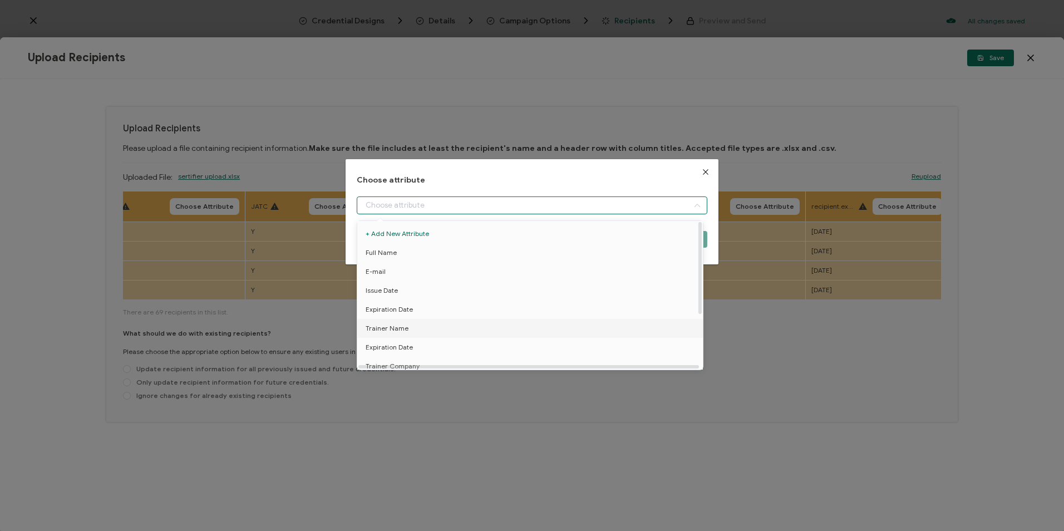
click at [412, 324] on li "Trainer Name" at bounding box center [532, 328] width 355 height 19
type input "Trainer Name"
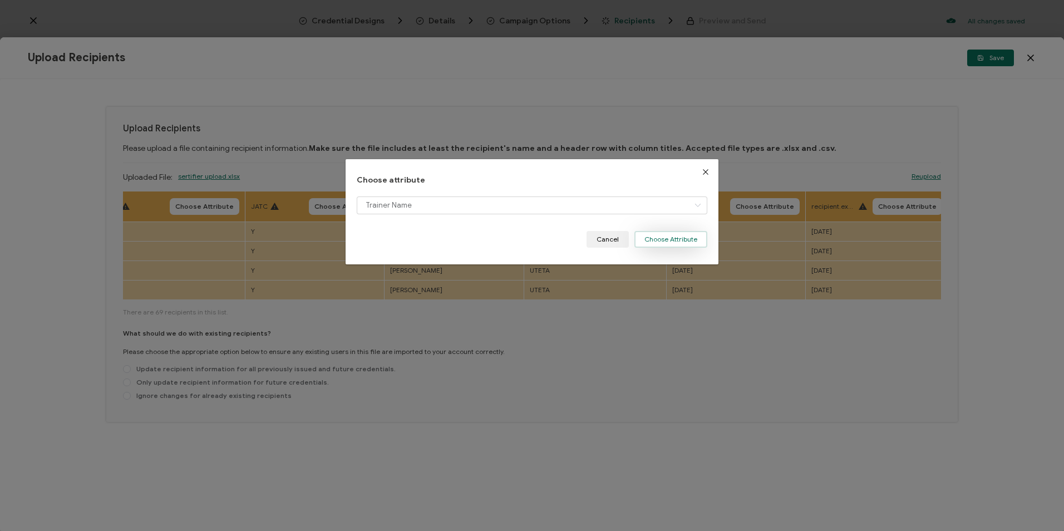
click at [665, 237] on button "Choose Attribute" at bounding box center [670, 239] width 73 height 17
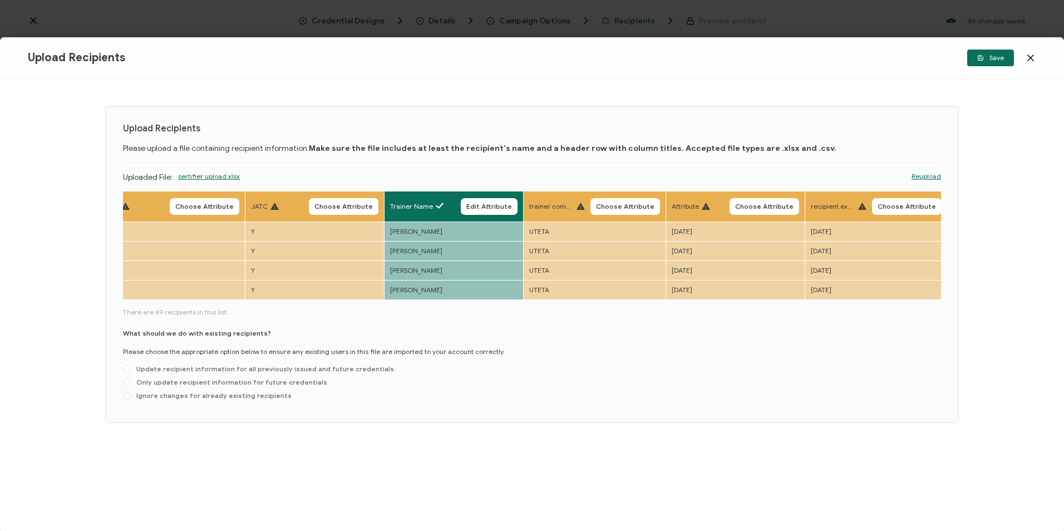
click at [903, 204] on span "Choose Attribute" at bounding box center [907, 206] width 58 height 7
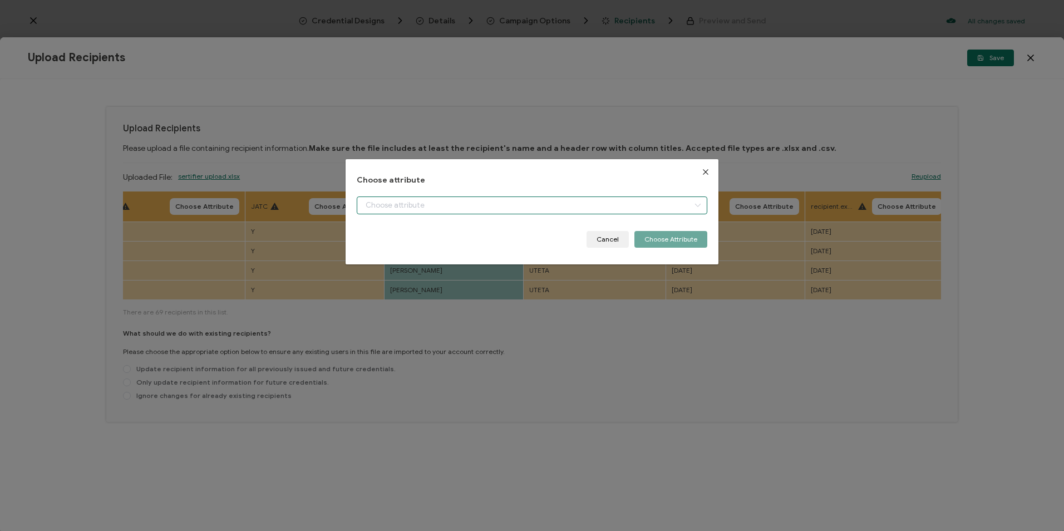
click at [494, 202] on input "dialog" at bounding box center [532, 205] width 350 height 18
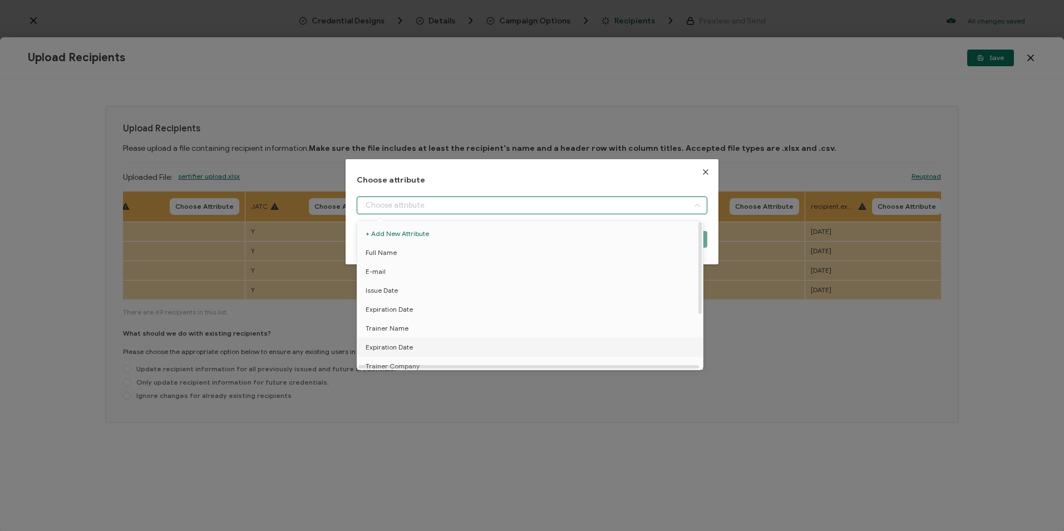
click at [396, 345] on span "Expiration Date" at bounding box center [389, 347] width 47 height 19
type input "Expiration Date"
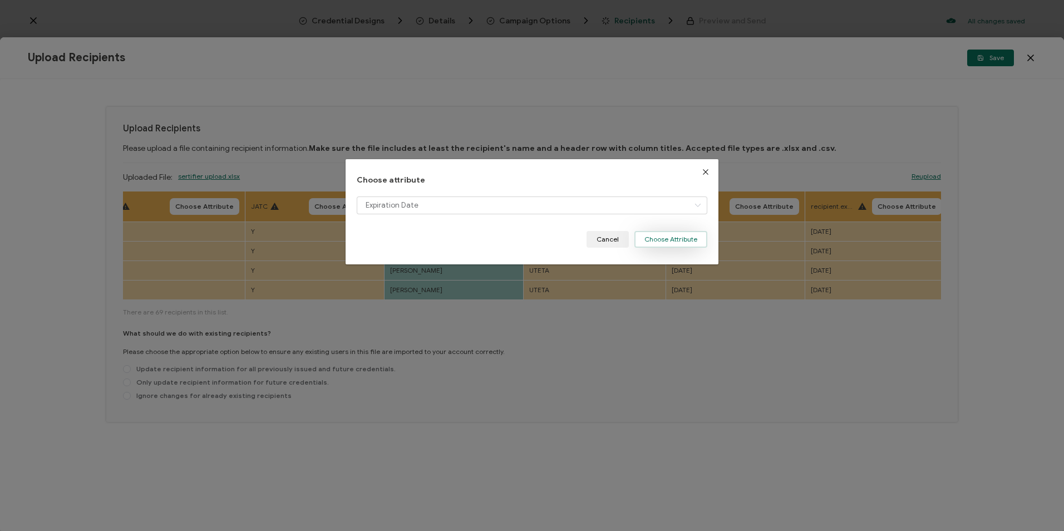
click at [689, 235] on button "Choose Attribute" at bounding box center [670, 239] width 73 height 17
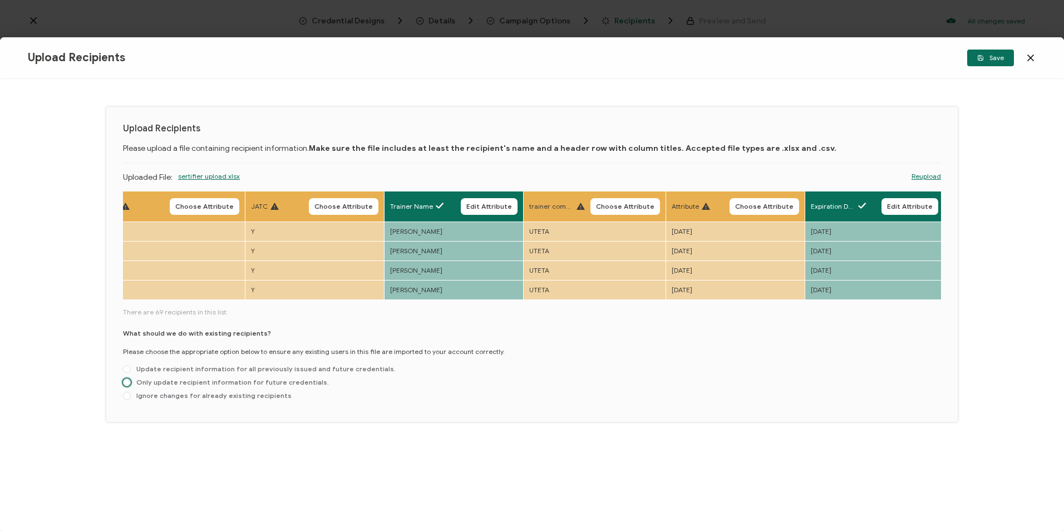
click at [210, 386] on span "Only update recipient information for future credentials." at bounding box center [230, 382] width 198 height 8
click at [131, 386] on input "Only update recipient information for future credentials." at bounding box center [127, 382] width 8 height 9
radio input "true"
click at [979, 65] on button "Save" at bounding box center [990, 58] width 47 height 17
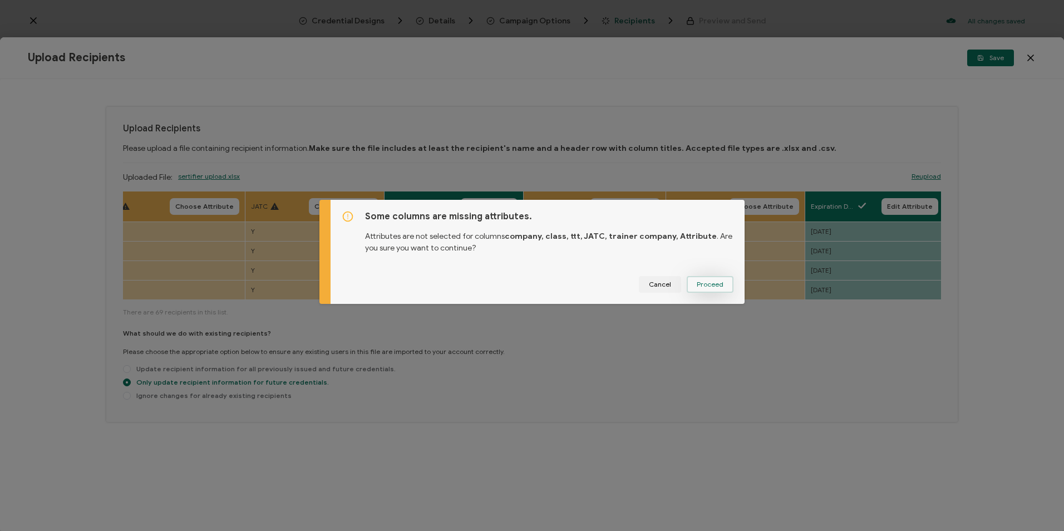
click at [697, 283] on span "Proceed" at bounding box center [710, 284] width 27 height 7
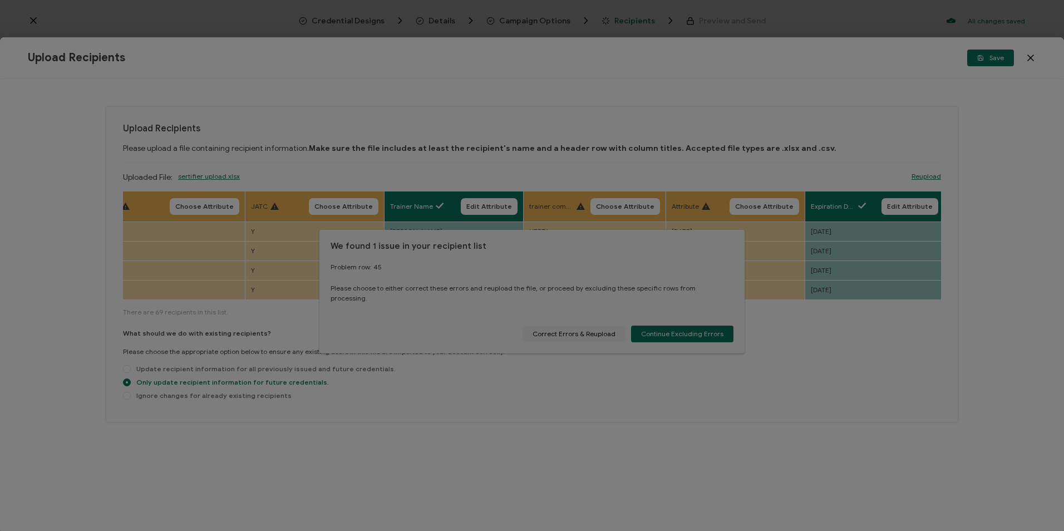
click at [567, 334] on div at bounding box center [532, 265] width 1064 height 531
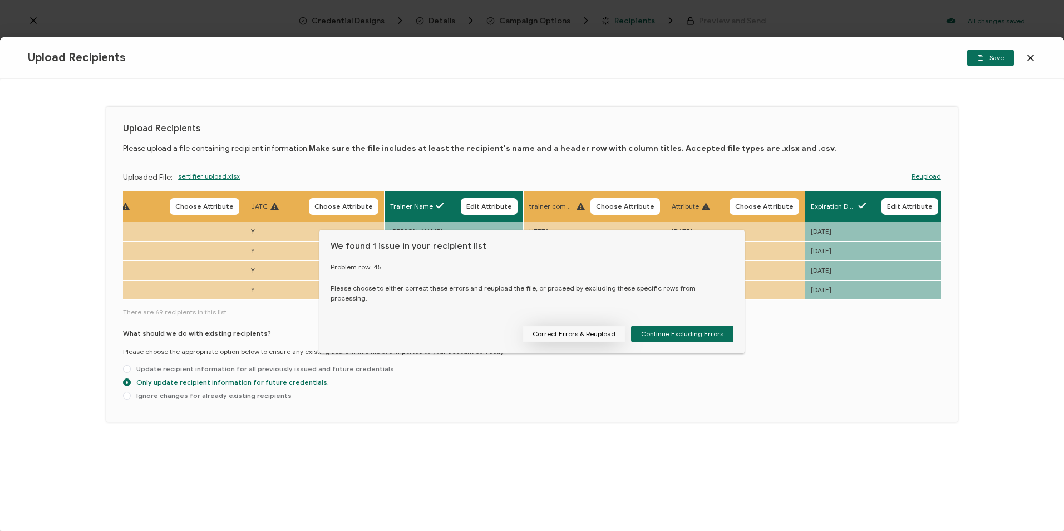
click at [577, 328] on button "Correct Errors & Reupload" at bounding box center [574, 334] width 103 height 17
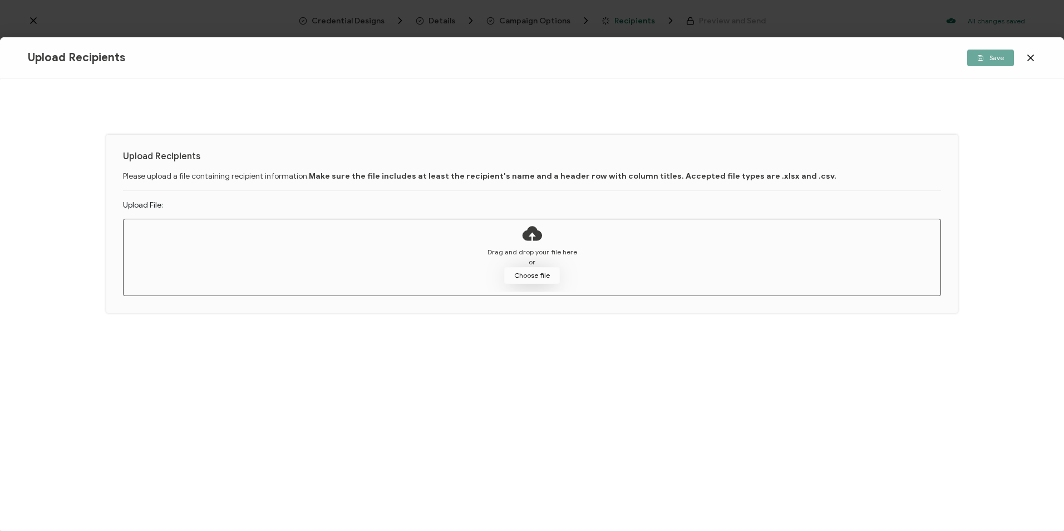
click at [540, 274] on button "Choose file" at bounding box center [532, 275] width 56 height 17
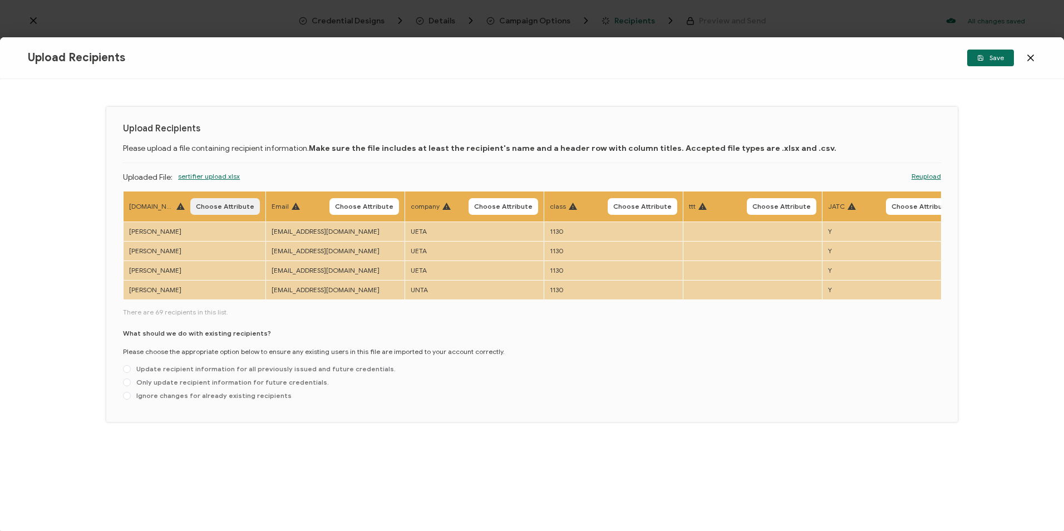
click at [216, 211] on button "Choose Attribute" at bounding box center [225, 206] width 70 height 17
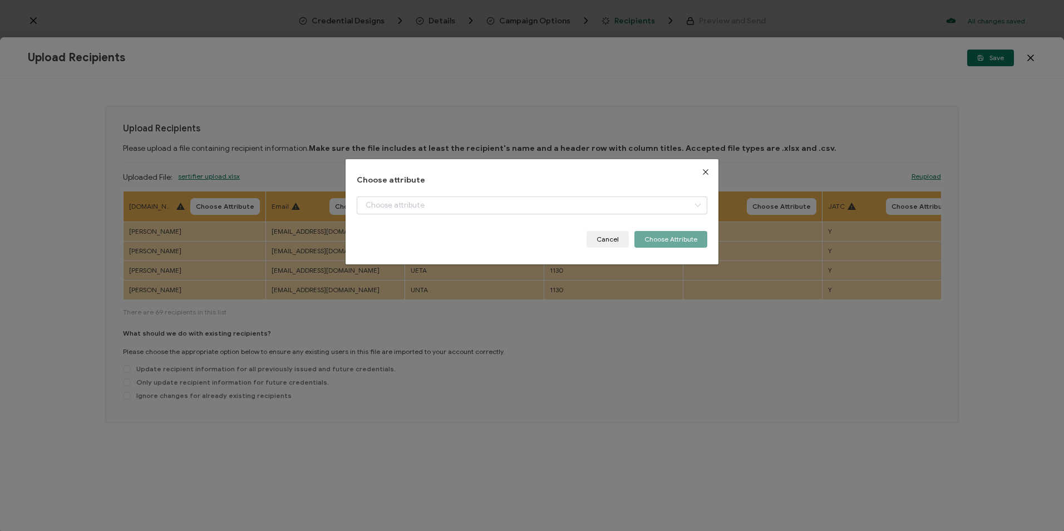
click at [409, 194] on div "Choose attribute Cancel Choose Attribute" at bounding box center [532, 212] width 350 height 72
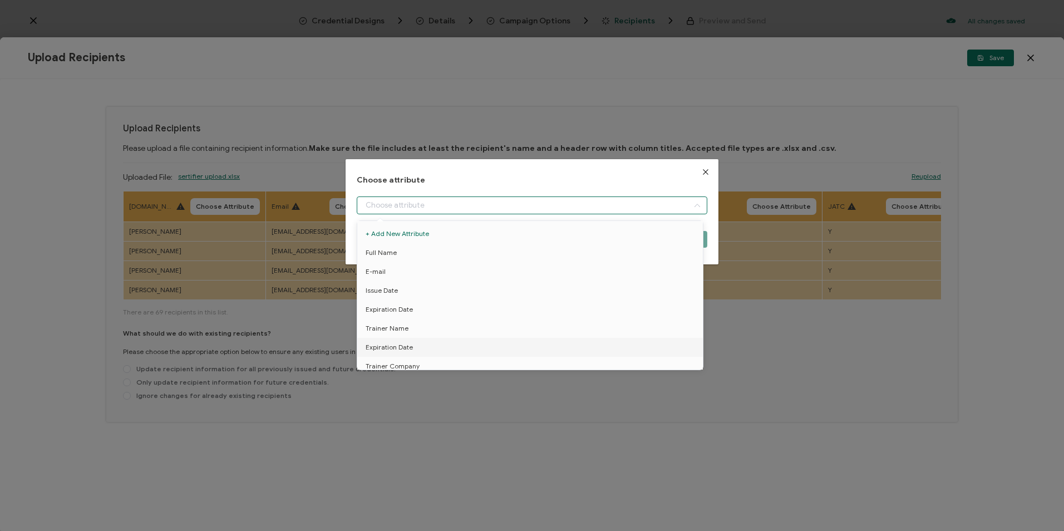
click at [414, 206] on input "dialog" at bounding box center [532, 205] width 350 height 18
click at [406, 262] on li "Full Name" at bounding box center [532, 252] width 355 height 19
type input "Full Name"
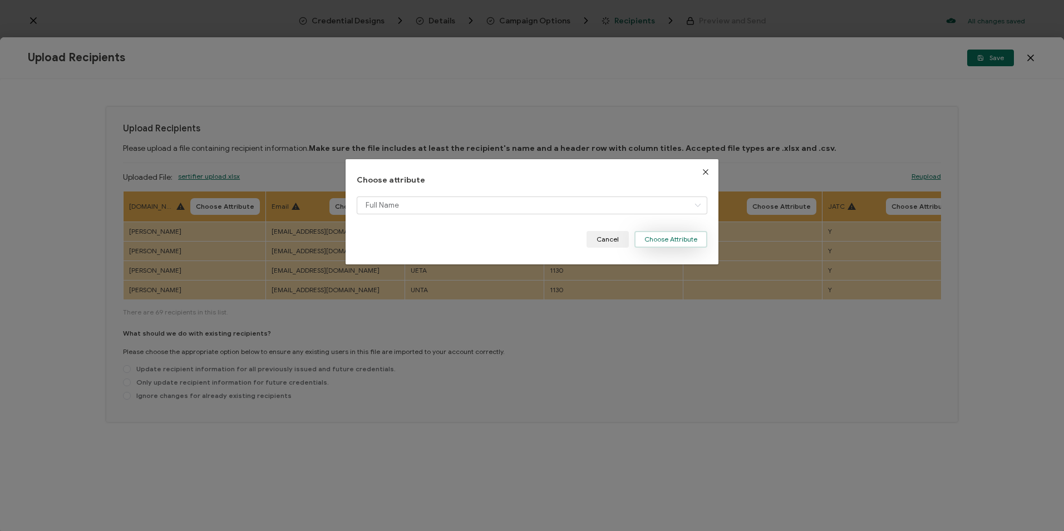
click at [662, 244] on button "Choose Attribute" at bounding box center [670, 239] width 73 height 17
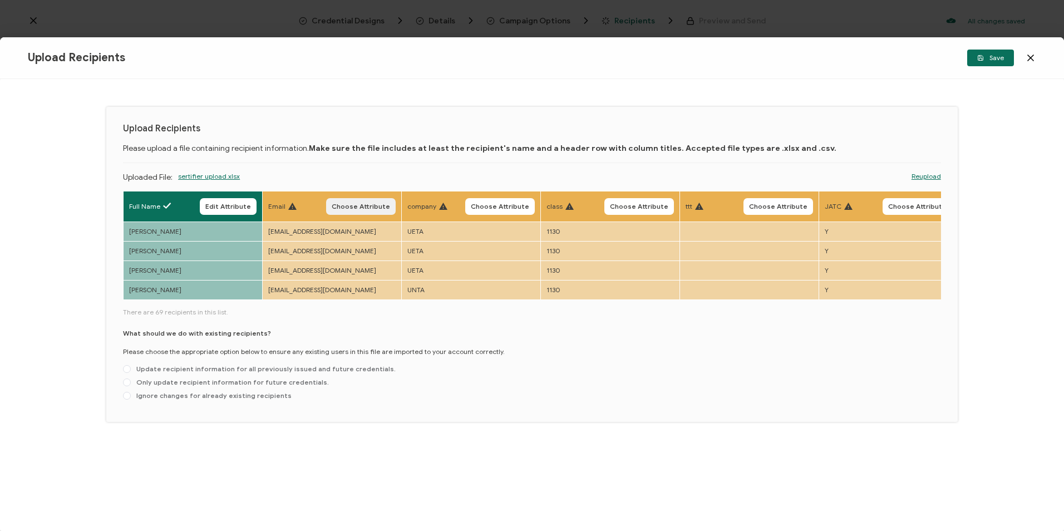
click at [375, 210] on span "Choose Attribute" at bounding box center [361, 206] width 58 height 7
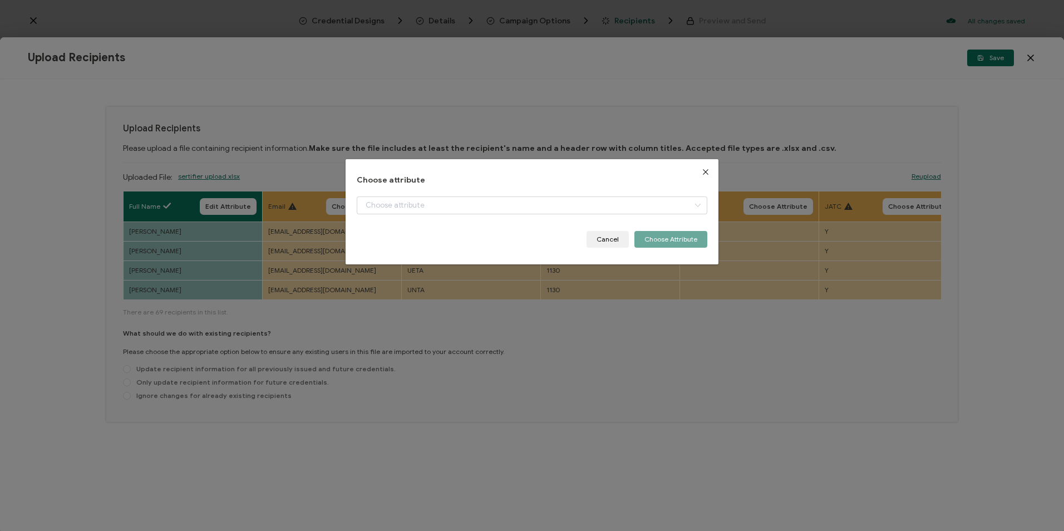
click at [419, 218] on div "dialog" at bounding box center [532, 213] width 350 height 35
click at [420, 208] on input "dialog" at bounding box center [532, 205] width 350 height 18
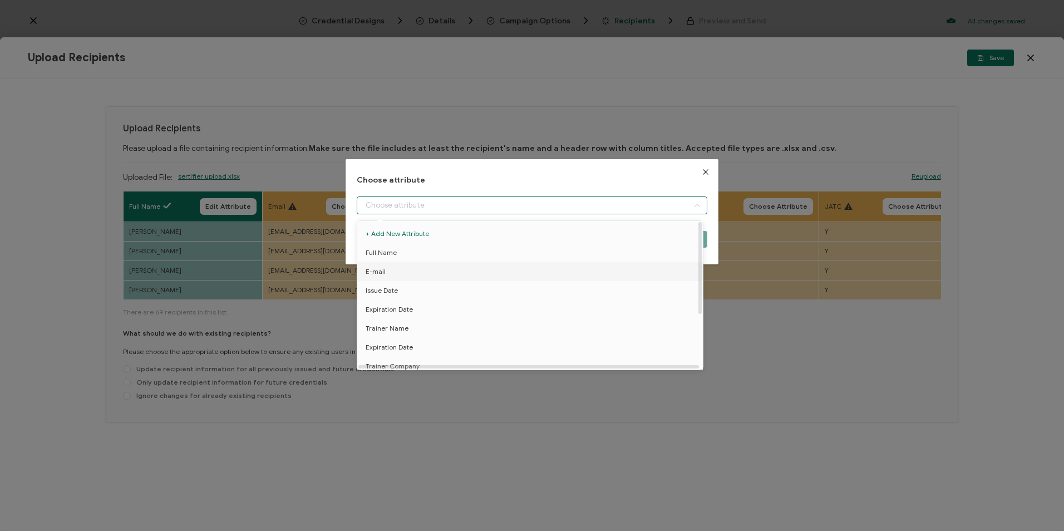
click at [405, 266] on li "E-mail" at bounding box center [532, 271] width 355 height 19
type input "E-mail"
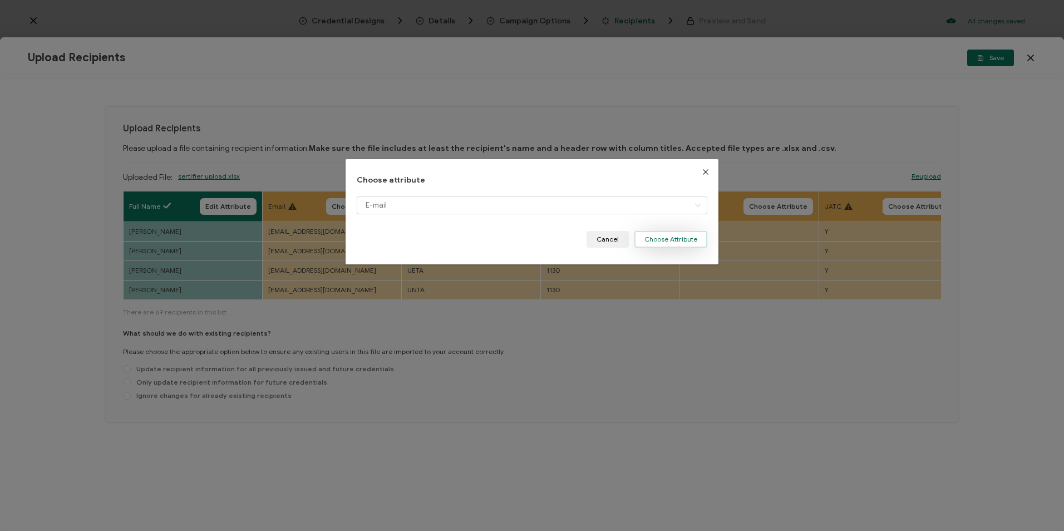
click at [682, 238] on button "Choose Attribute" at bounding box center [670, 239] width 73 height 17
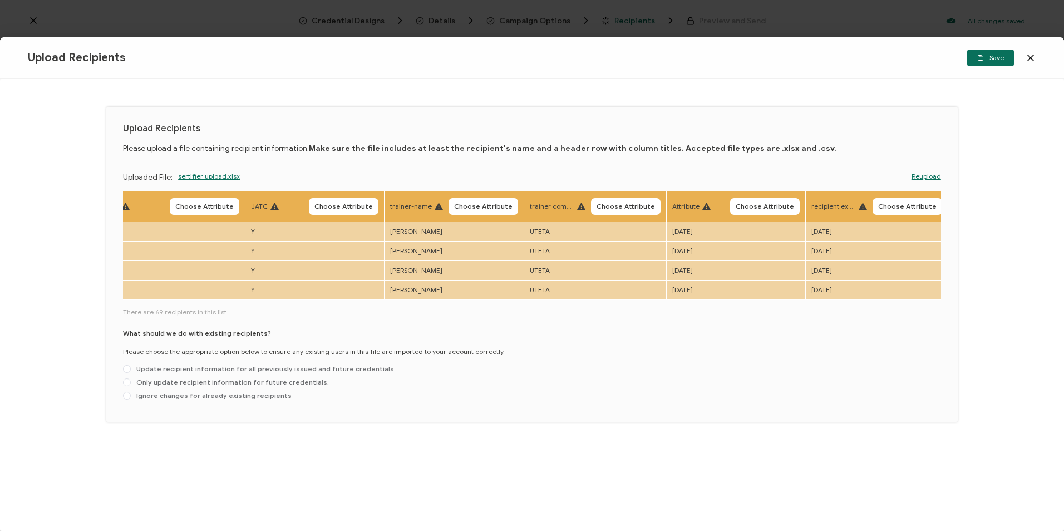
click at [475, 196] on th "trainer-name Choose Attribute" at bounding box center [455, 206] width 140 height 31
click at [480, 211] on button "Choose Attribute" at bounding box center [484, 206] width 70 height 17
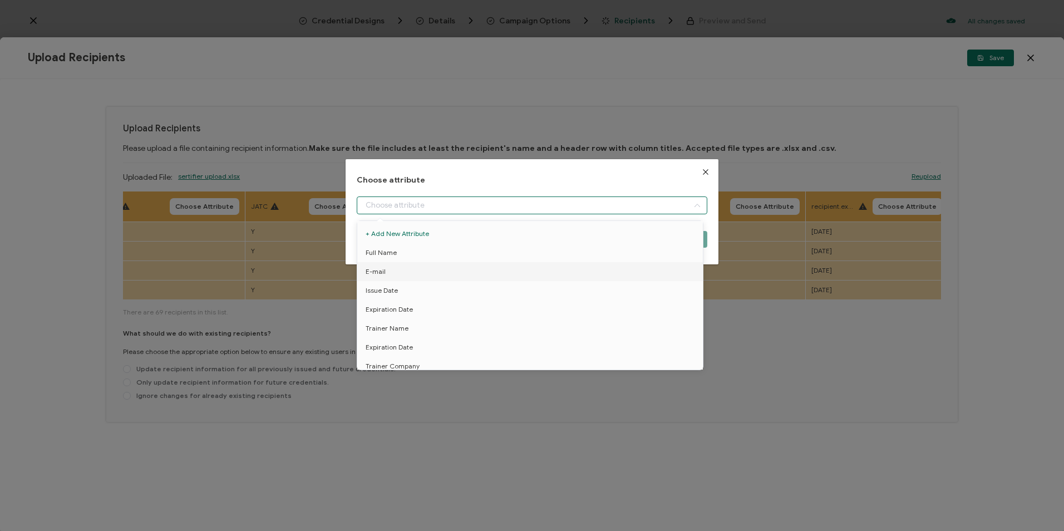
click at [478, 203] on input "dialog" at bounding box center [532, 205] width 350 height 18
click at [406, 328] on li "Trainer Name" at bounding box center [532, 328] width 355 height 19
type input "Trainer Name"
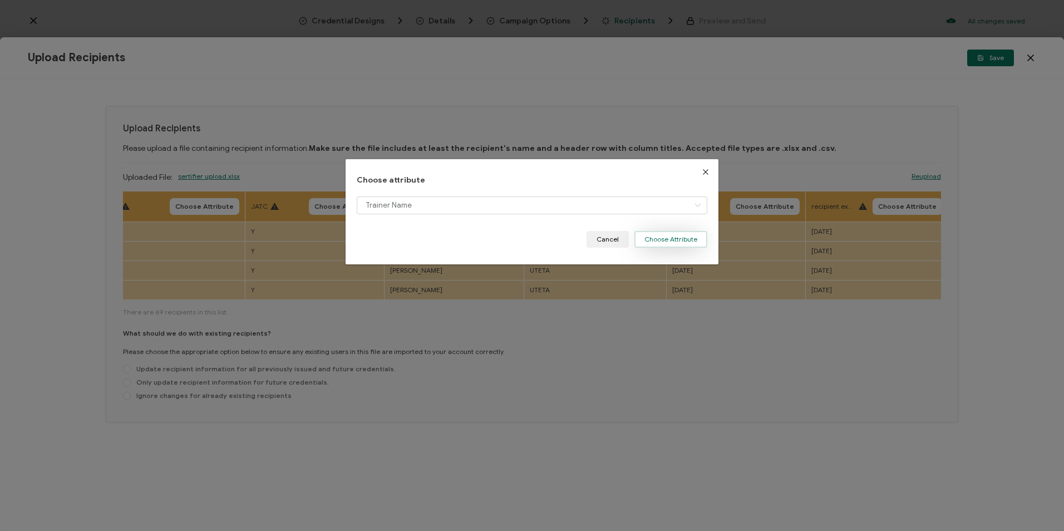
click at [678, 239] on button "Choose Attribute" at bounding box center [670, 239] width 73 height 17
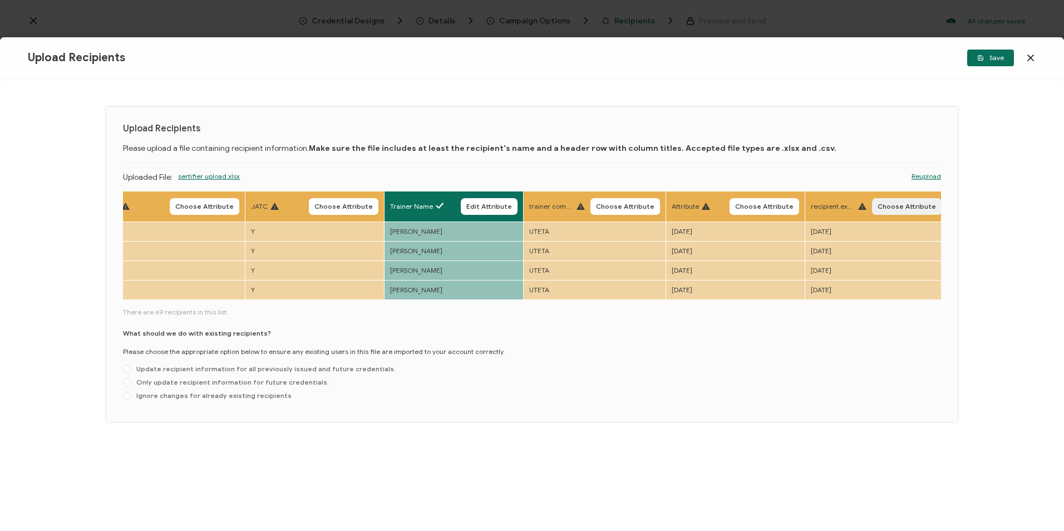
click at [909, 204] on span "Choose Attribute" at bounding box center [907, 206] width 58 height 7
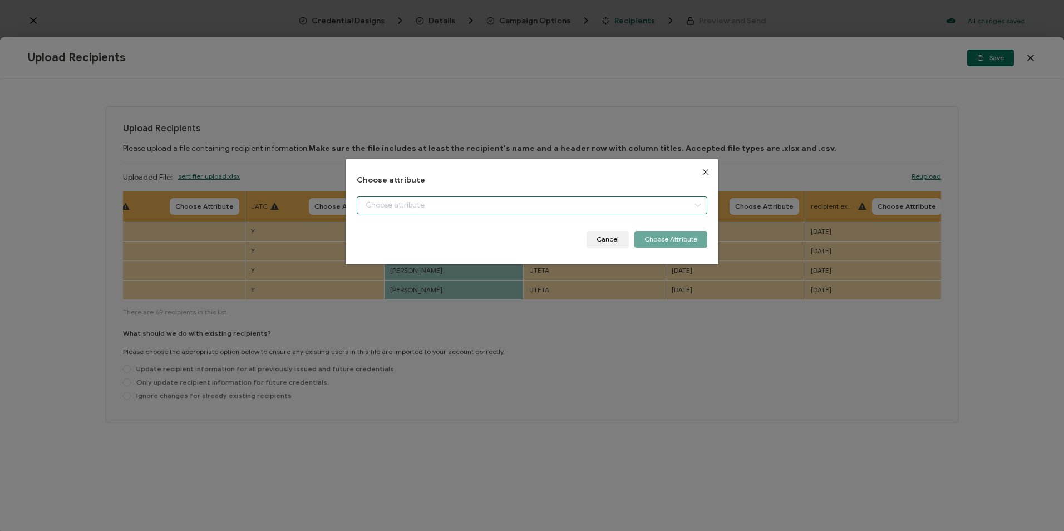
click at [490, 209] on input "dialog" at bounding box center [532, 205] width 350 height 18
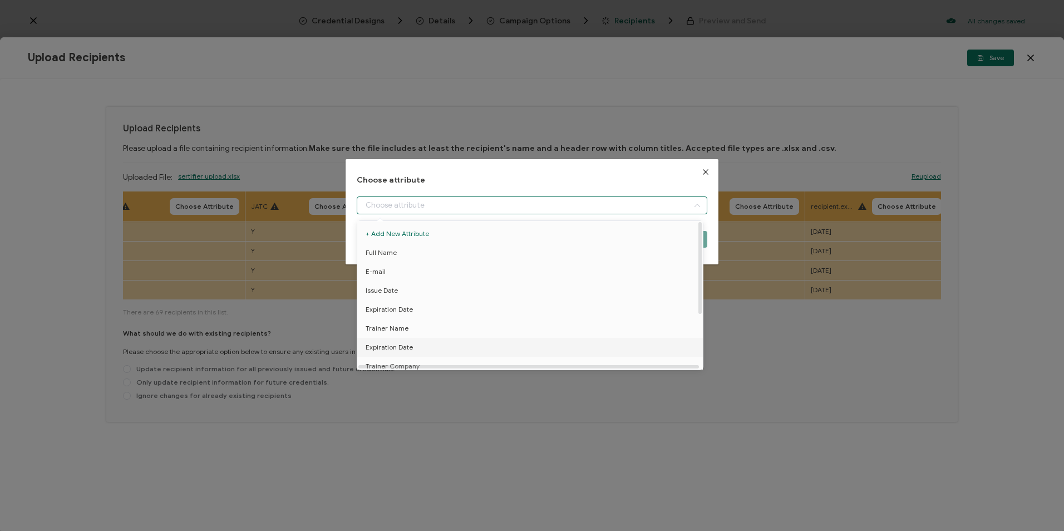
click at [414, 348] on li "Expiration Date" at bounding box center [532, 347] width 355 height 19
type input "Expiration Date"
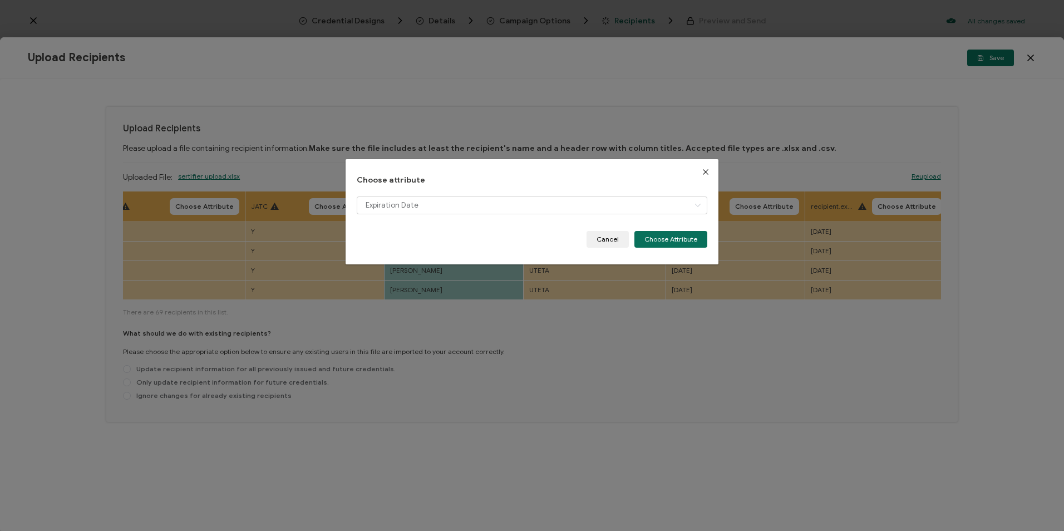
click at [704, 237] on div "Choose attribute Expiration Date Cancel Choose Attribute" at bounding box center [532, 211] width 372 height 105
click at [671, 240] on button "Choose Attribute" at bounding box center [670, 239] width 73 height 17
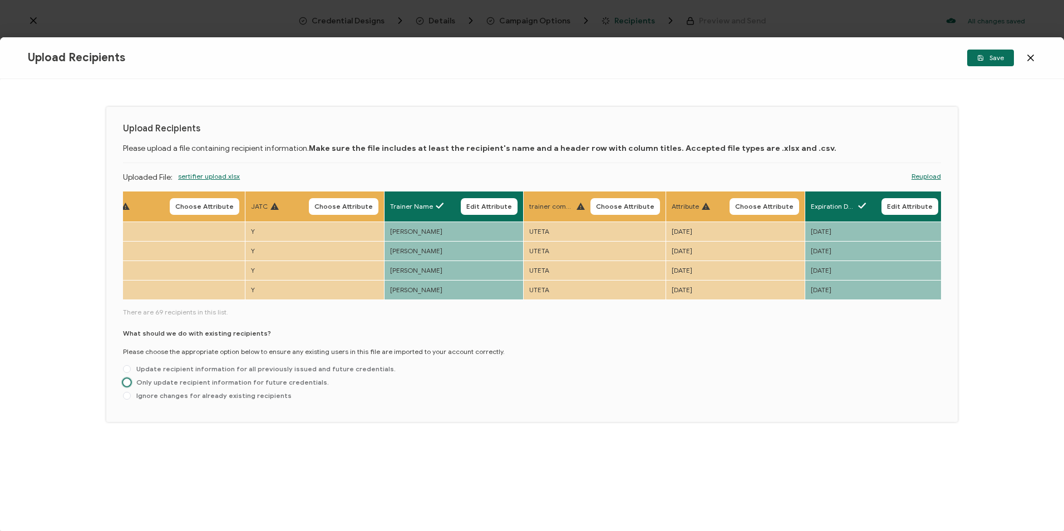
click at [273, 386] on span "Only update recipient information for future credentials." at bounding box center [230, 382] width 198 height 8
click at [131, 387] on input "Only update recipient information for future credentials." at bounding box center [127, 382] width 8 height 9
radio input "true"
click at [996, 64] on button "Save" at bounding box center [990, 58] width 47 height 17
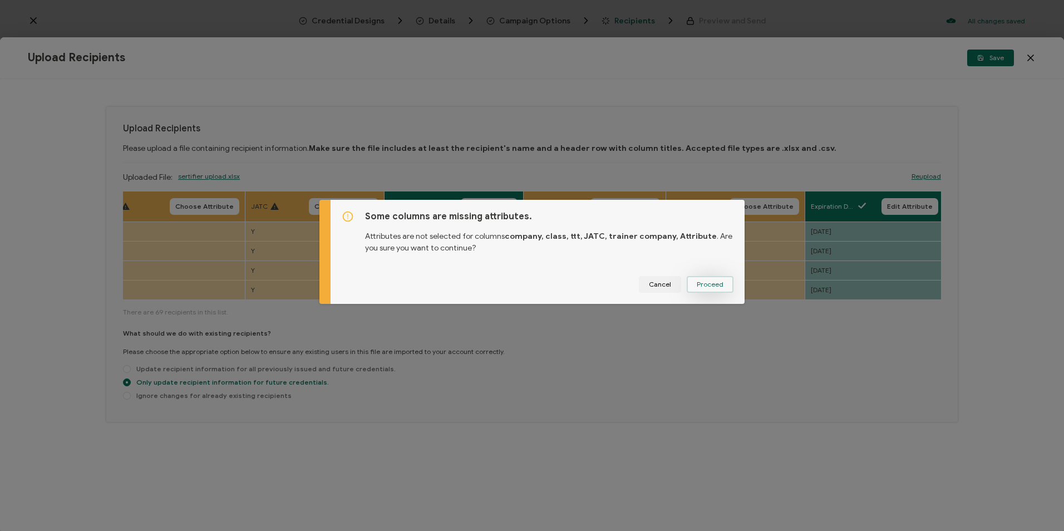
click at [719, 287] on span "Proceed" at bounding box center [710, 284] width 27 height 7
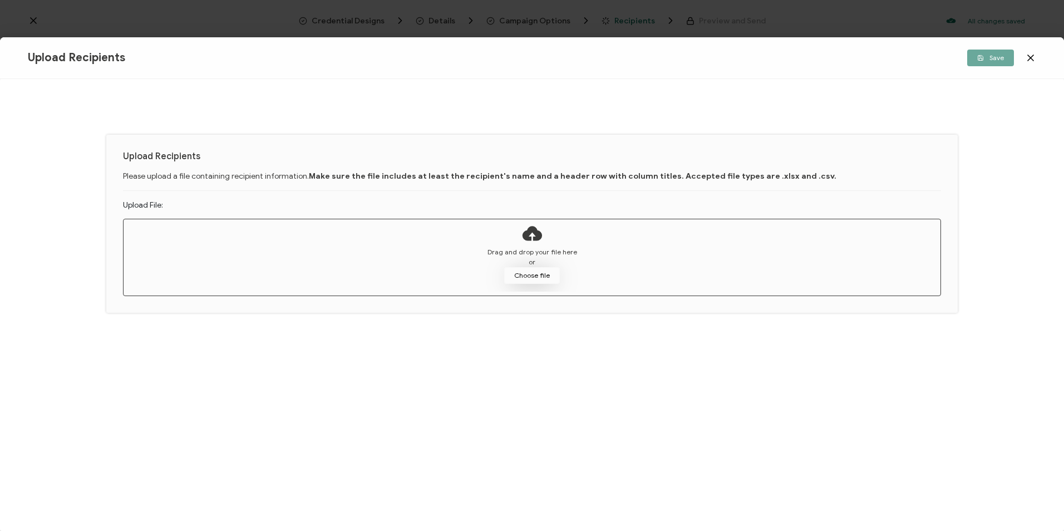
click at [522, 272] on button "Choose file" at bounding box center [532, 275] width 56 height 17
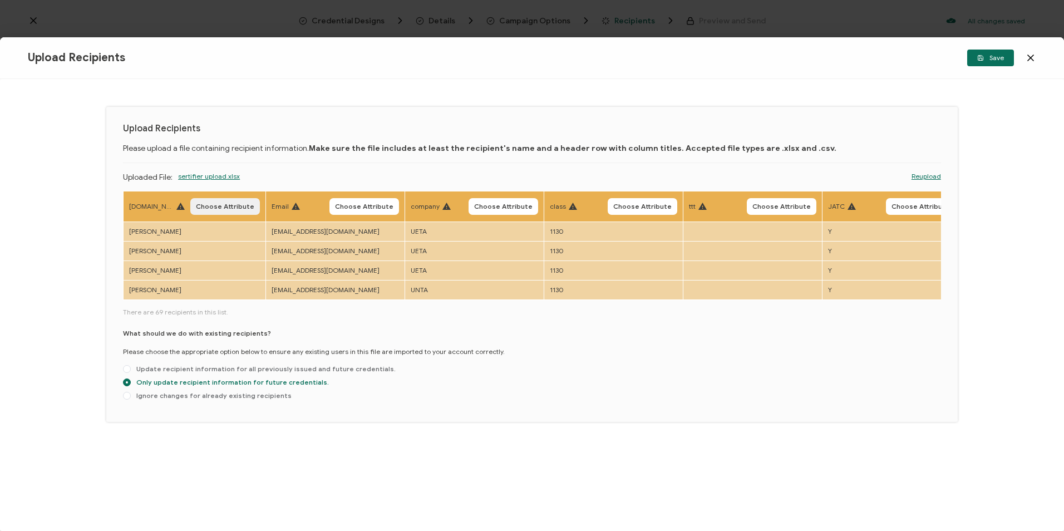
click at [225, 210] on span "Choose Attribute" at bounding box center [225, 206] width 58 height 7
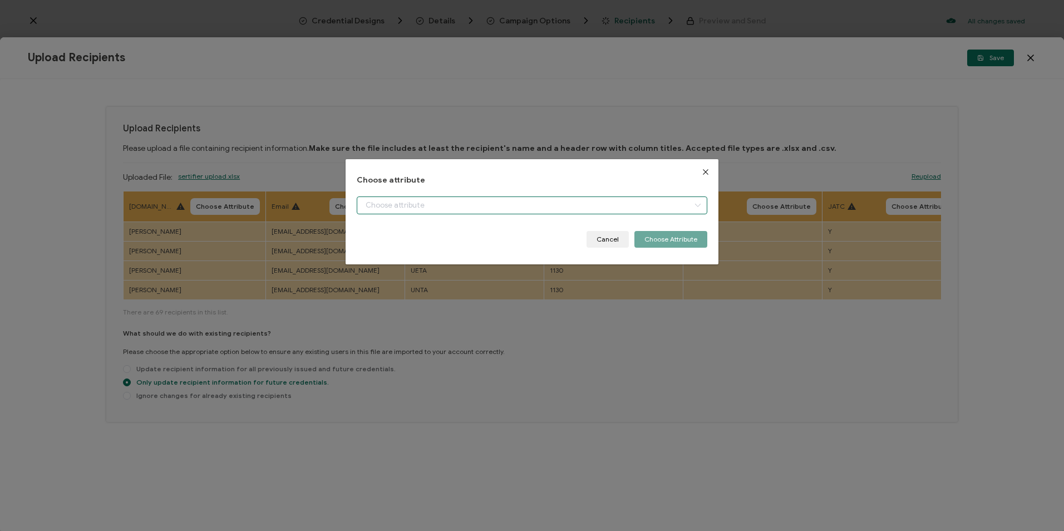
click at [460, 212] on input "dialog" at bounding box center [532, 205] width 350 height 18
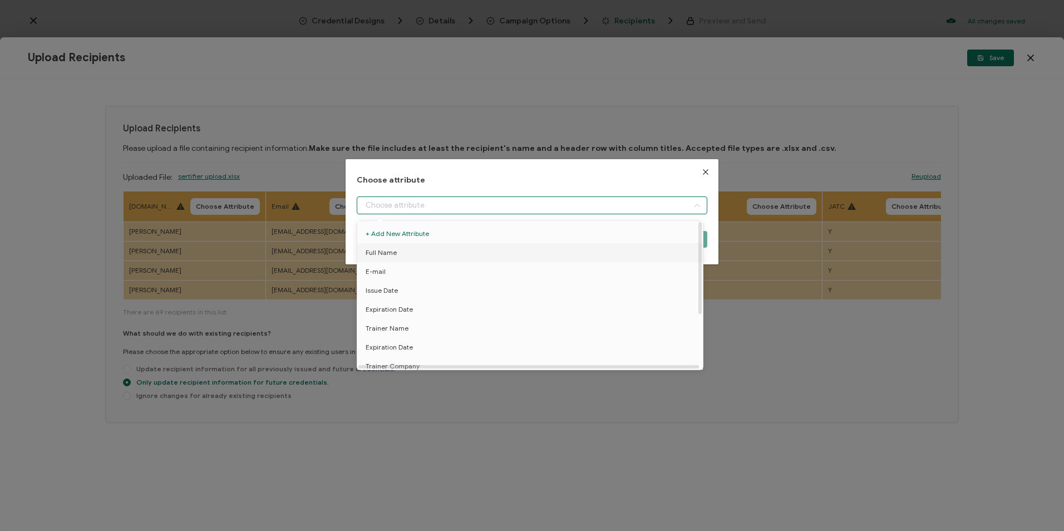
click at [411, 253] on li "Full Name" at bounding box center [532, 252] width 355 height 19
type input "Full Name"
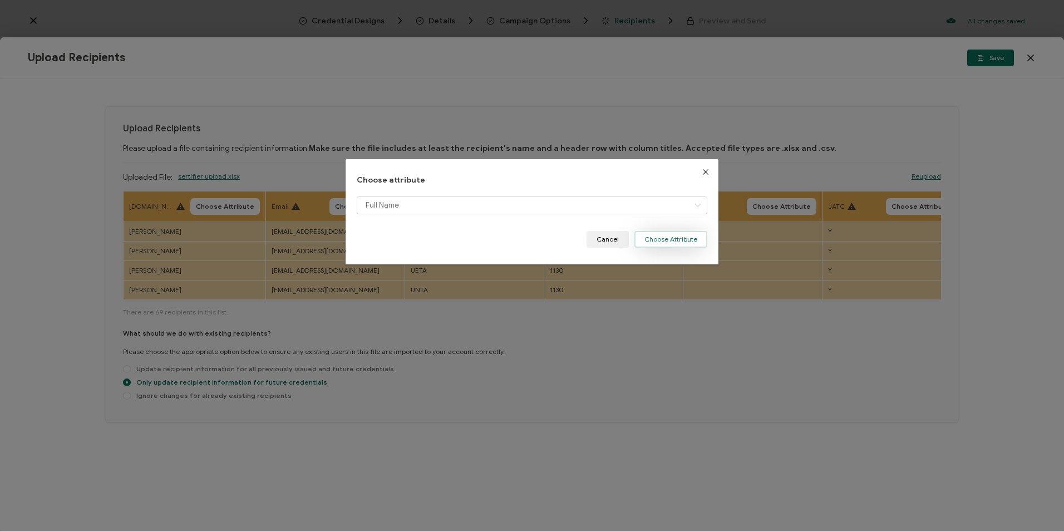
click at [661, 245] on button "Choose Attribute" at bounding box center [670, 239] width 73 height 17
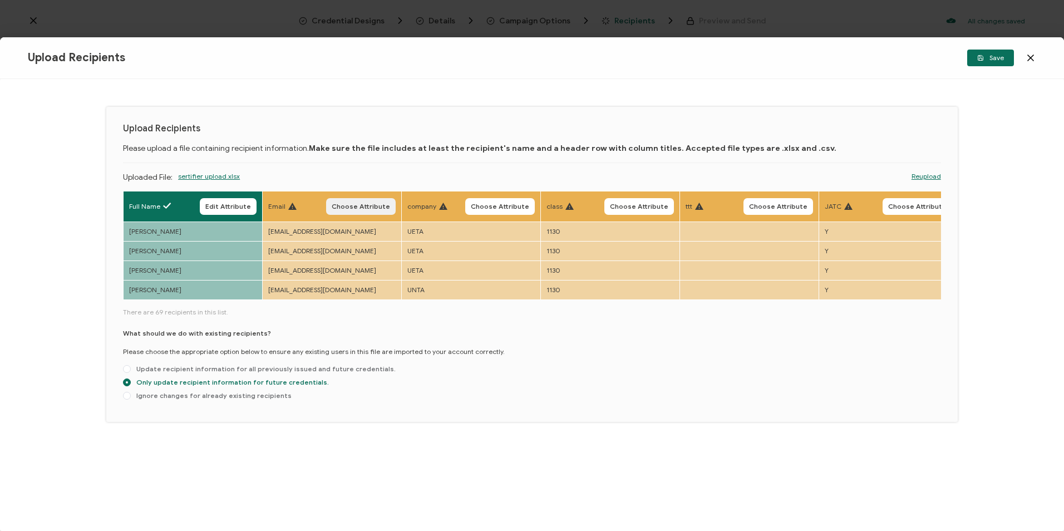
click at [376, 206] on span "Choose Attribute" at bounding box center [361, 206] width 58 height 7
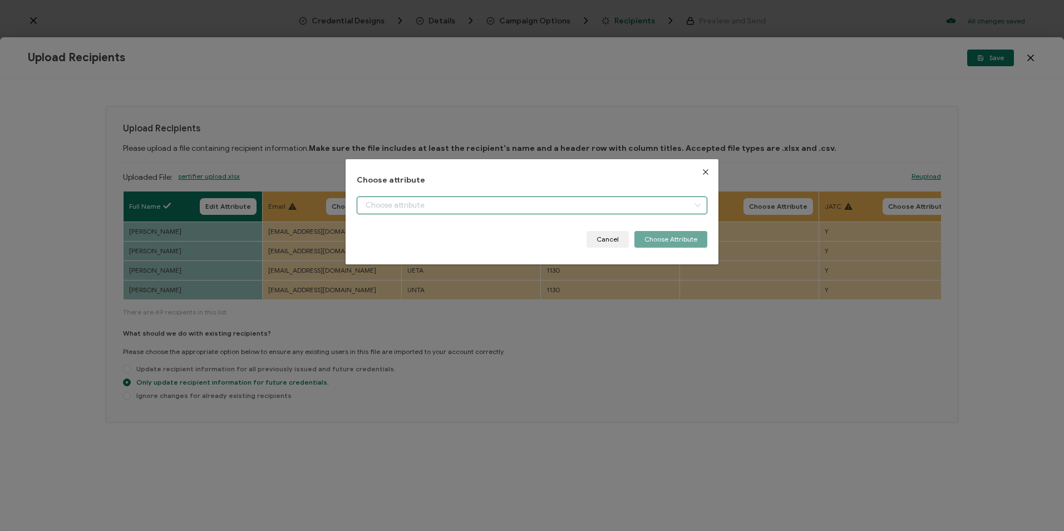
click at [448, 208] on input "dialog" at bounding box center [532, 205] width 350 height 18
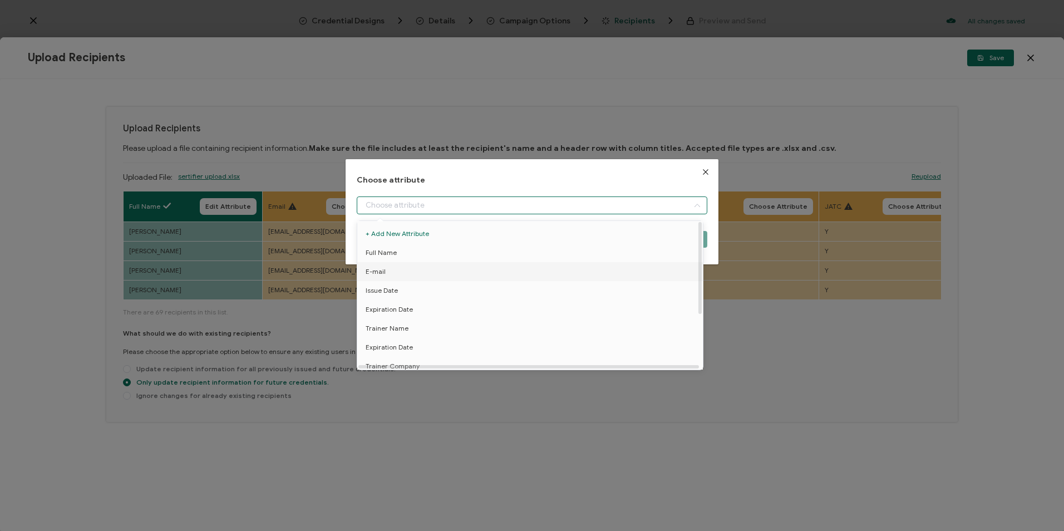
click at [417, 275] on li "E-mail" at bounding box center [532, 271] width 355 height 19
type input "E-mail"
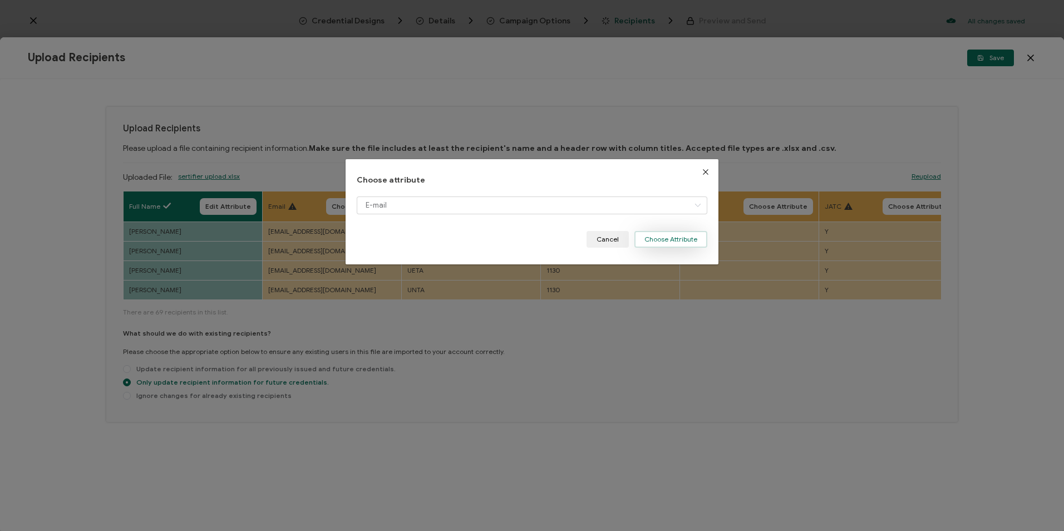
click at [651, 247] on button "Choose Attribute" at bounding box center [670, 239] width 73 height 17
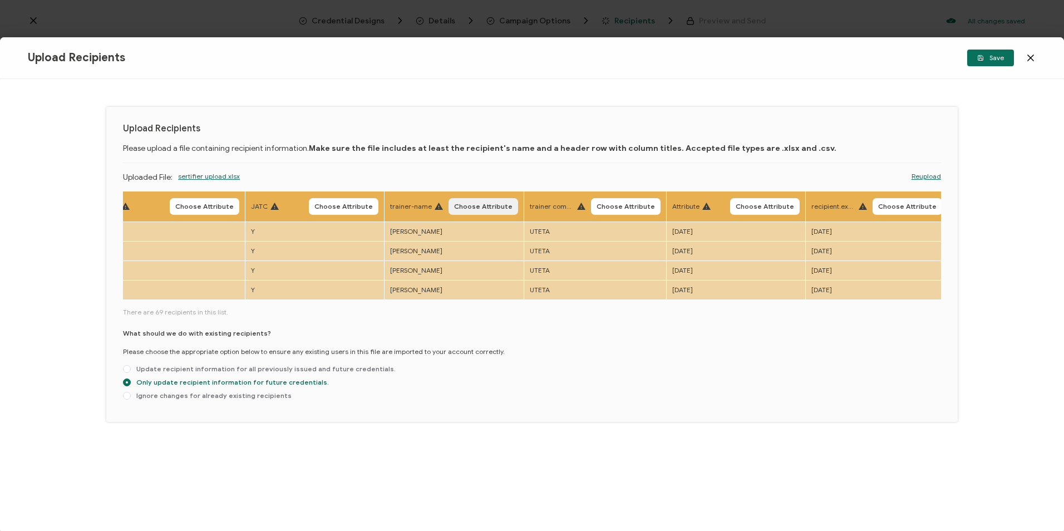
click at [469, 210] on span "Choose Attribute" at bounding box center [483, 206] width 58 height 7
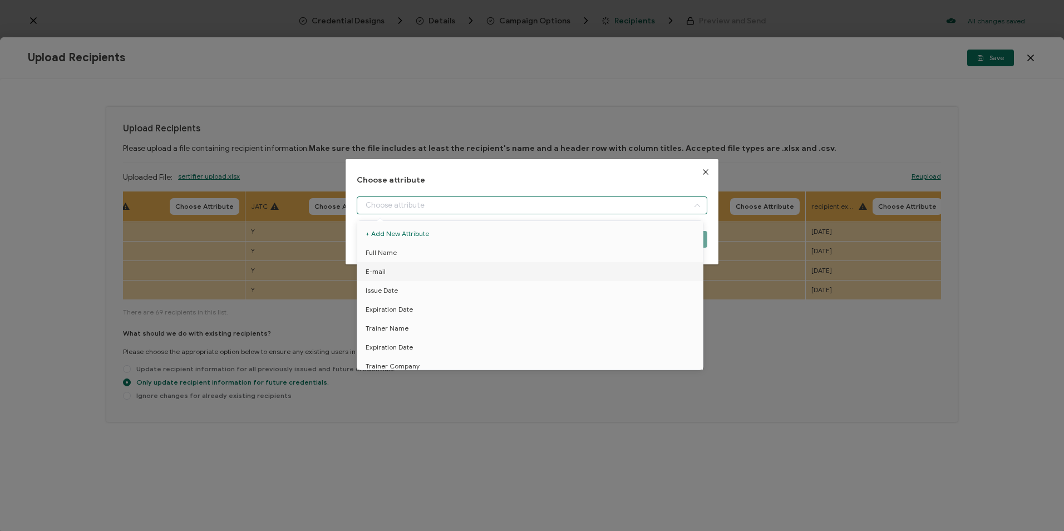
click at [464, 204] on input "dialog" at bounding box center [532, 205] width 350 height 18
click at [399, 327] on span "Trainer Name" at bounding box center [387, 328] width 43 height 19
type input "Trainer Name"
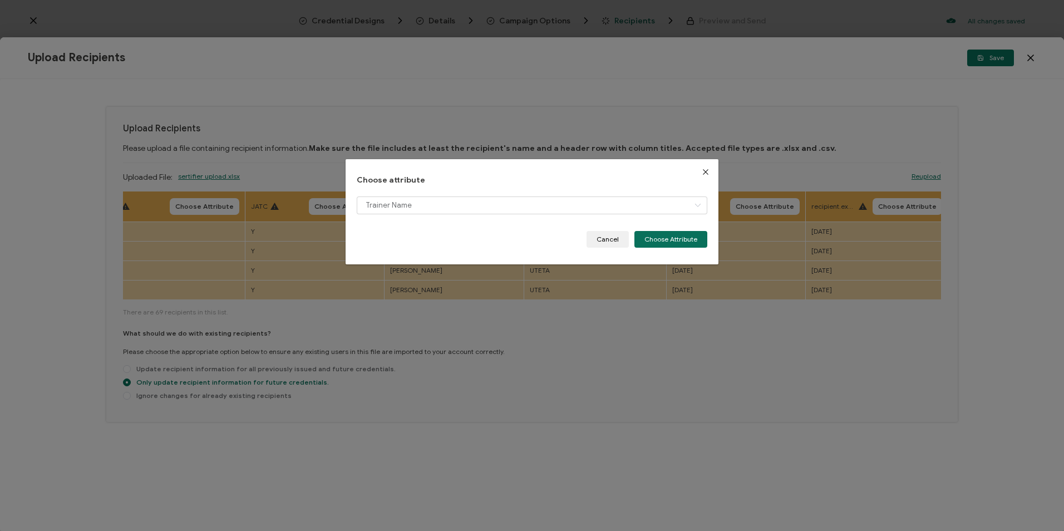
click at [648, 250] on div "Choose attribute Trainer Name Cancel Choose Attribute" at bounding box center [532, 211] width 372 height 105
drag, startPoint x: 655, startPoint y: 246, endPoint x: 700, endPoint y: 246, distance: 45.1
click at [656, 246] on button "Choose Attribute" at bounding box center [670, 239] width 73 height 17
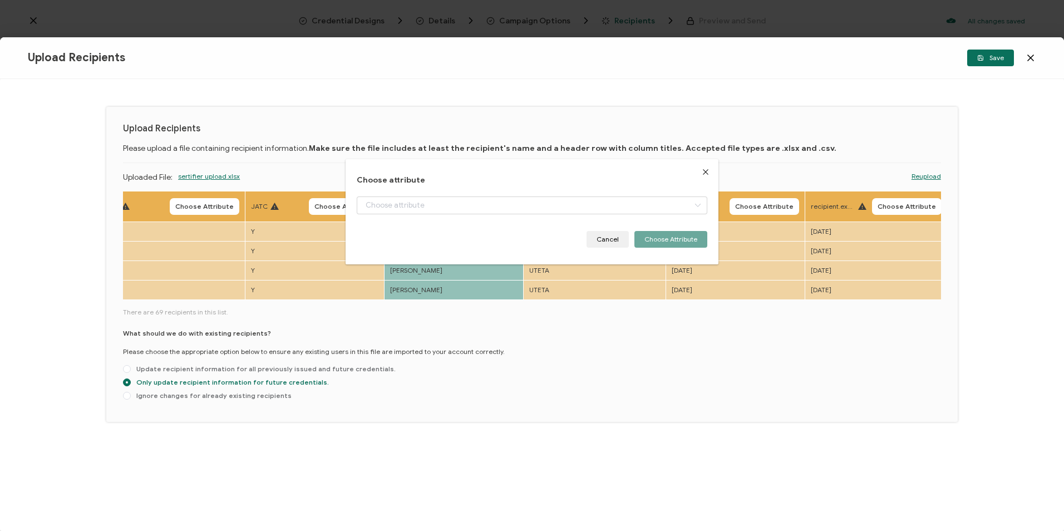
click at [905, 209] on span "Choose Attribute" at bounding box center [907, 206] width 58 height 7
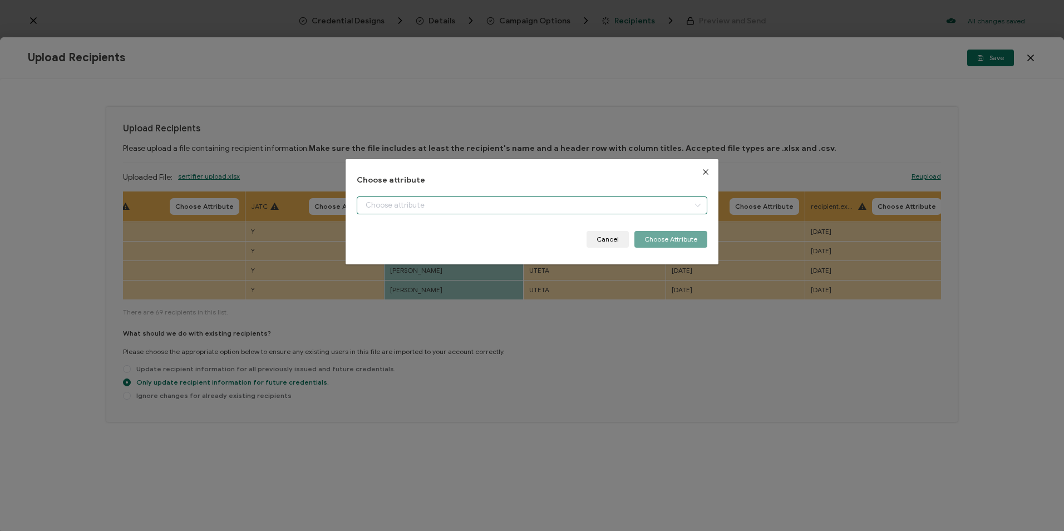
click at [489, 209] on input "dialog" at bounding box center [532, 205] width 350 height 18
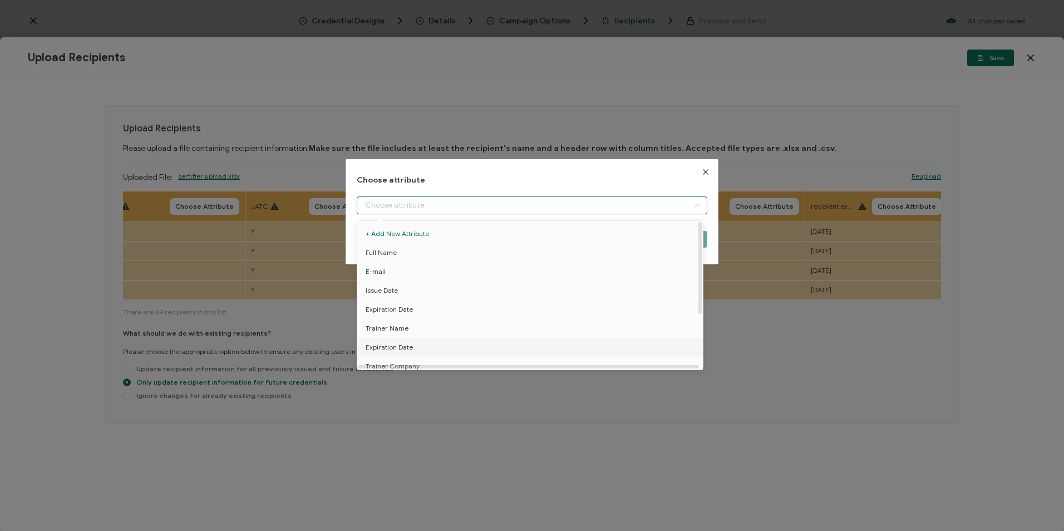
click at [429, 340] on li "Expiration Date" at bounding box center [532, 347] width 355 height 19
type input "Expiration Date"
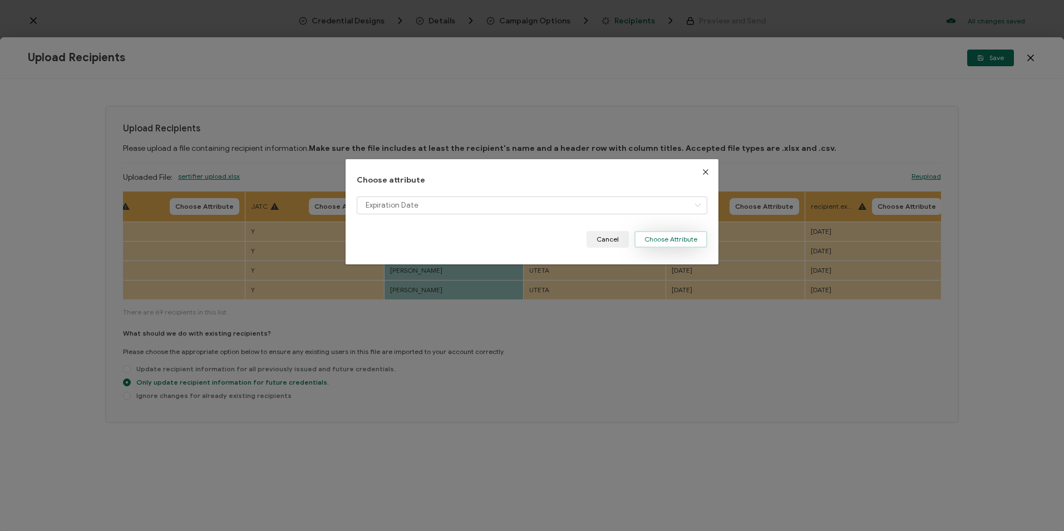
click at [671, 244] on button "Choose Attribute" at bounding box center [670, 239] width 73 height 17
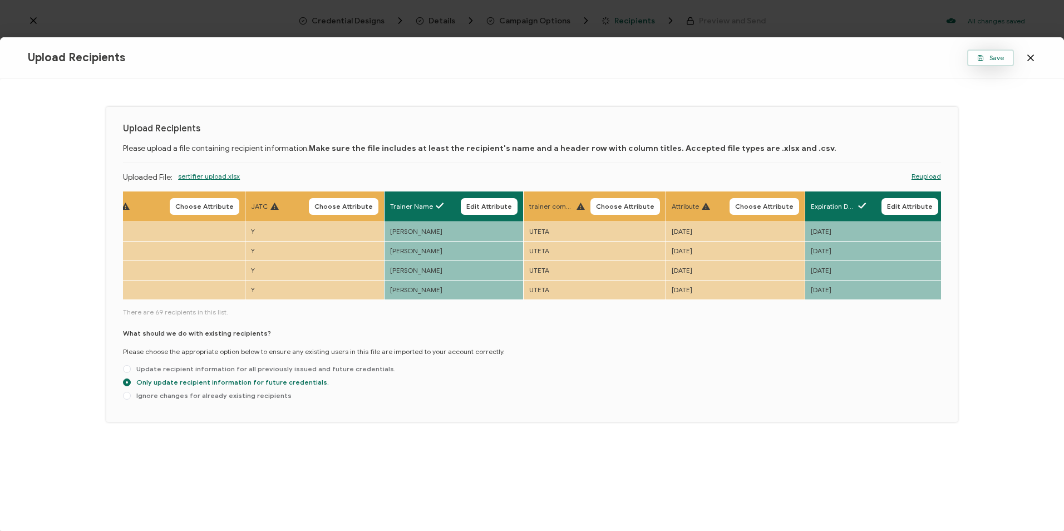
click at [1001, 61] on span "Save" at bounding box center [990, 58] width 27 height 7
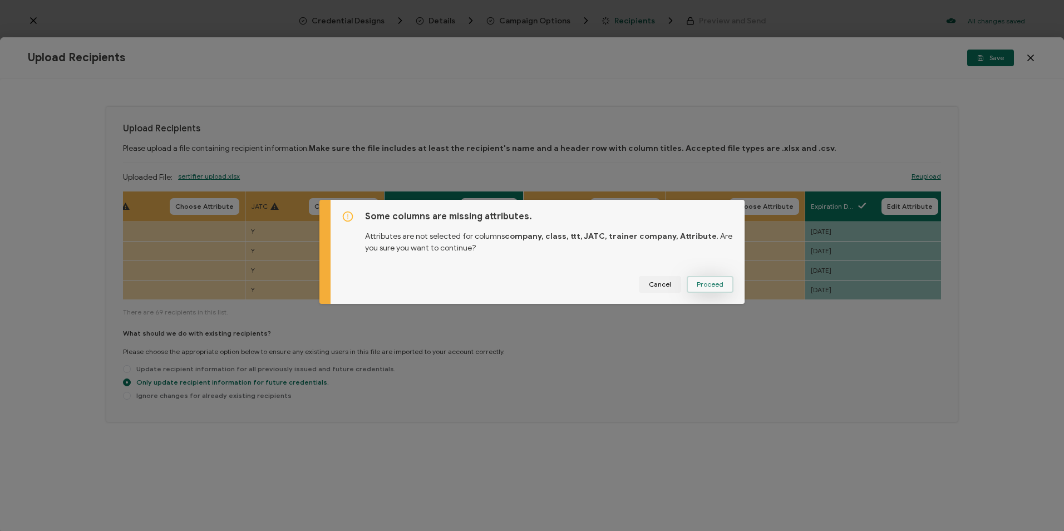
click at [724, 278] on button "Proceed" at bounding box center [710, 284] width 47 height 17
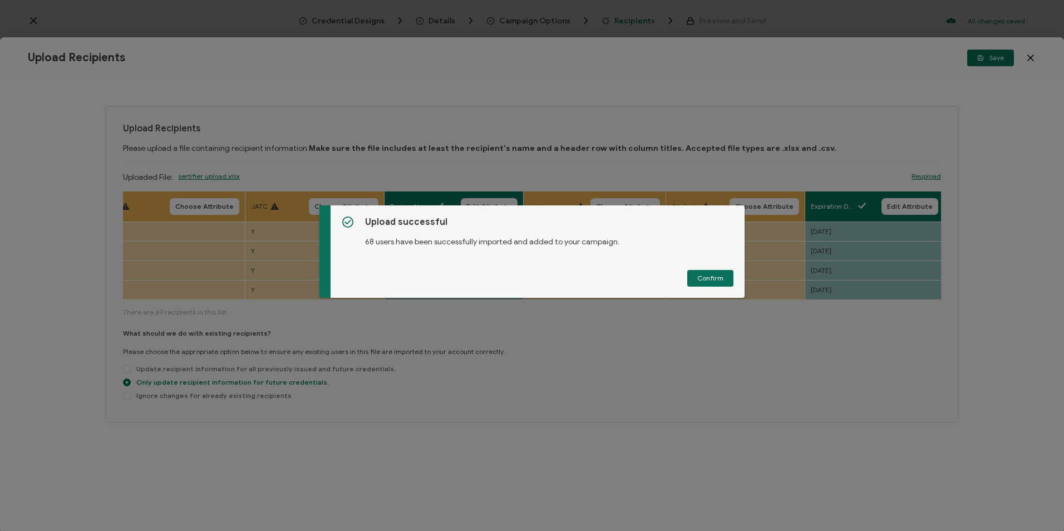
drag, startPoint x: 710, startPoint y: 283, endPoint x: 717, endPoint y: 284, distance: 7.9
click at [710, 283] on button "Confirm" at bounding box center [710, 278] width 46 height 17
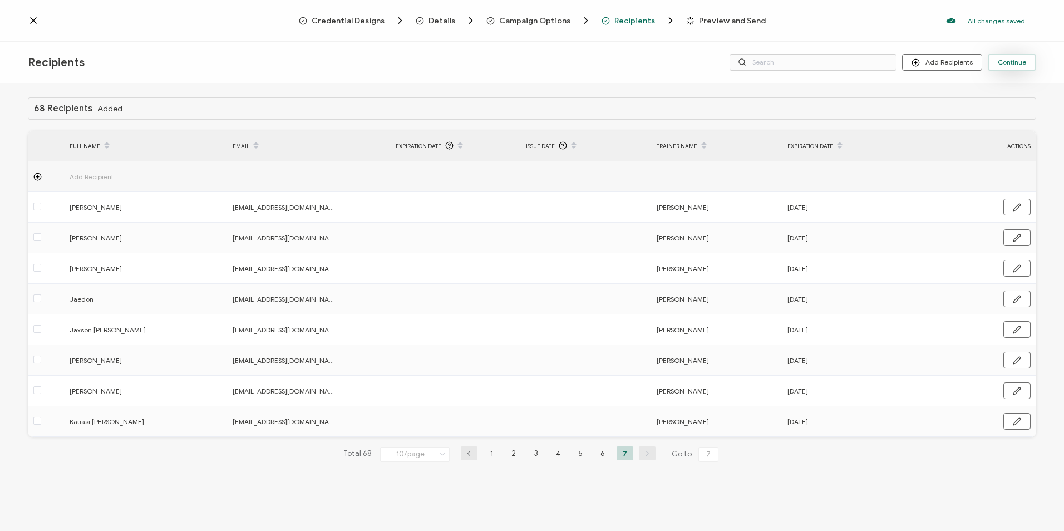
click at [1015, 66] on span "Continue" at bounding box center [1012, 62] width 28 height 7
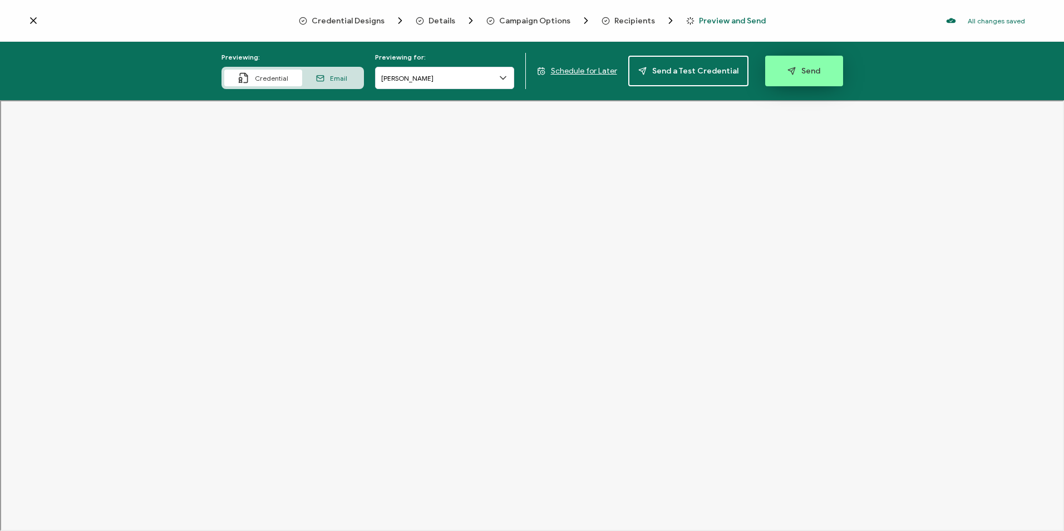
click at [802, 59] on button "Send" at bounding box center [804, 71] width 78 height 31
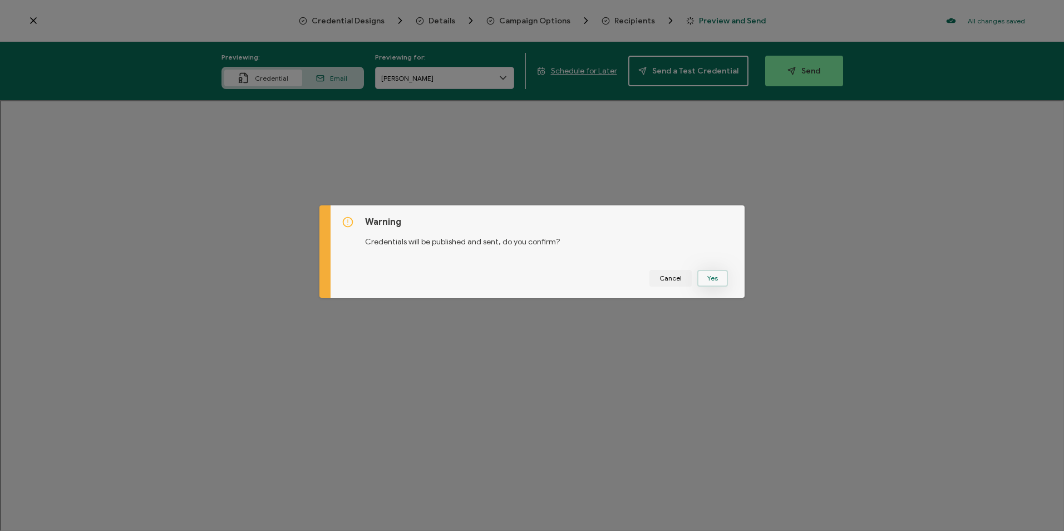
click at [710, 276] on button "Yes" at bounding box center [712, 278] width 31 height 17
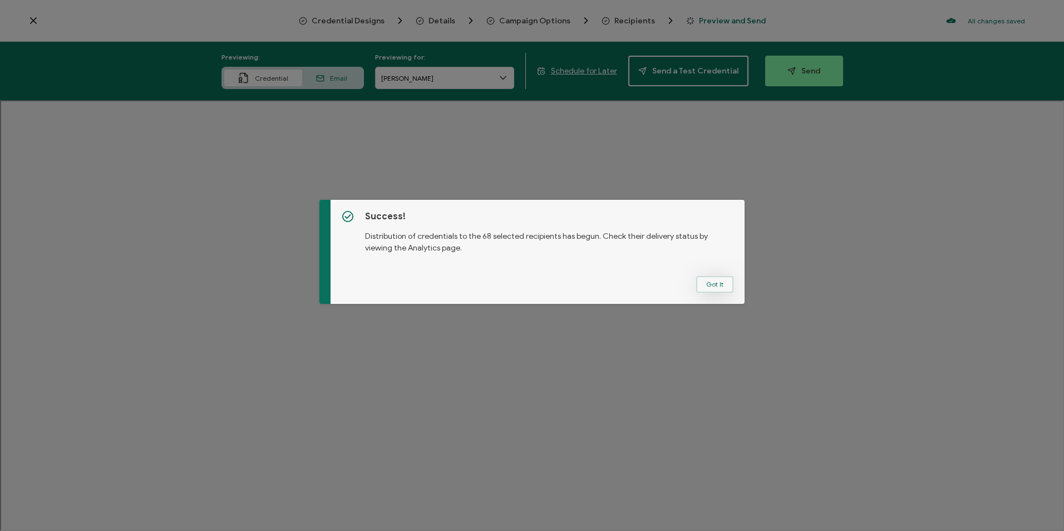
click at [712, 286] on button "Got It" at bounding box center [714, 284] width 37 height 17
